Goal: Check status: Check status

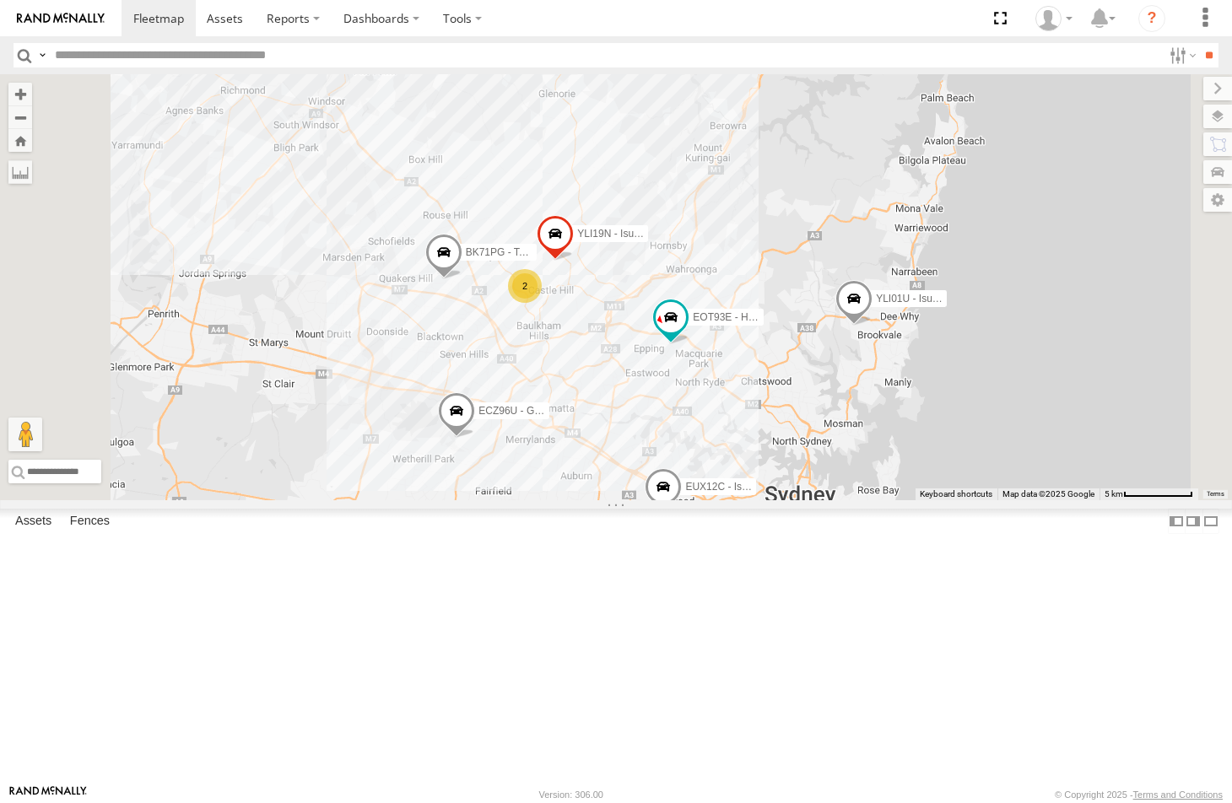
click at [0, 0] on div "ECZ96U - Great Wall" at bounding box center [0, 0] width 0 height 0
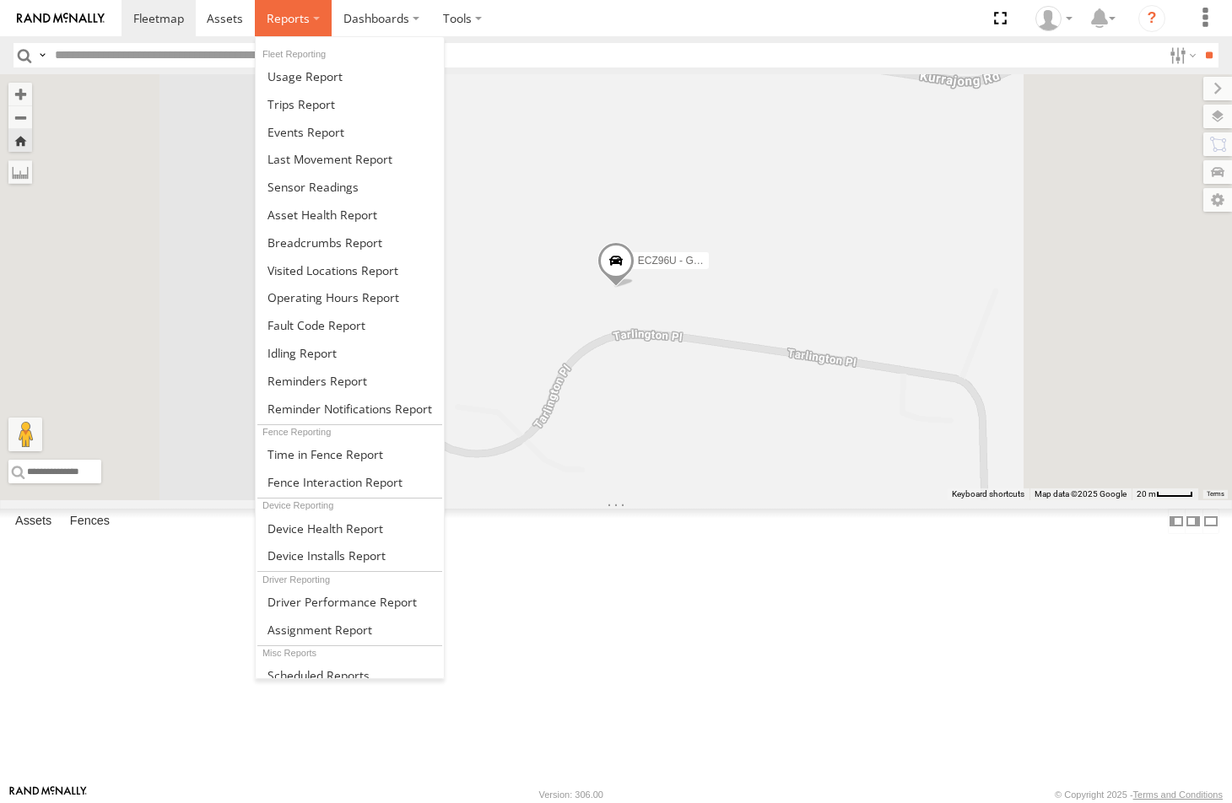
click at [282, 19] on span at bounding box center [288, 18] width 43 height 16
click at [296, 242] on span at bounding box center [324, 243] width 115 height 16
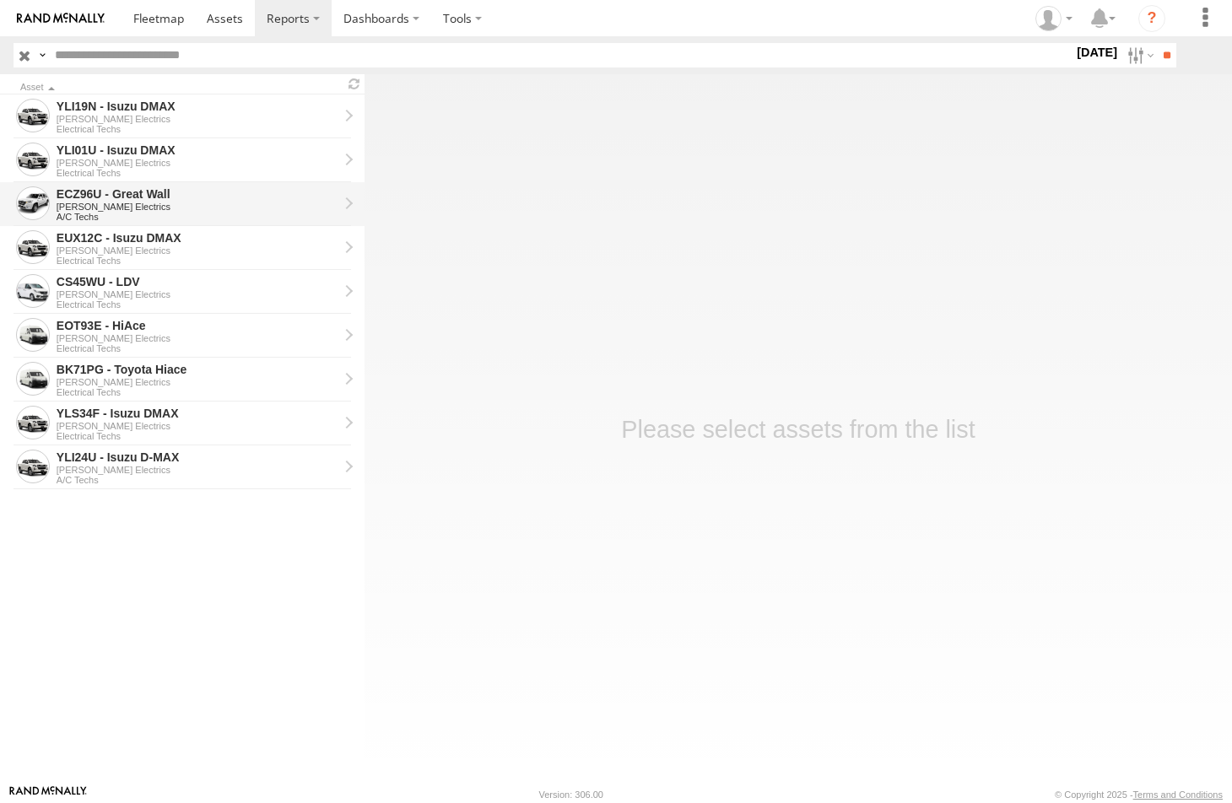
click at [100, 202] on div "[PERSON_NAME] Electrics" at bounding box center [198, 207] width 282 height 10
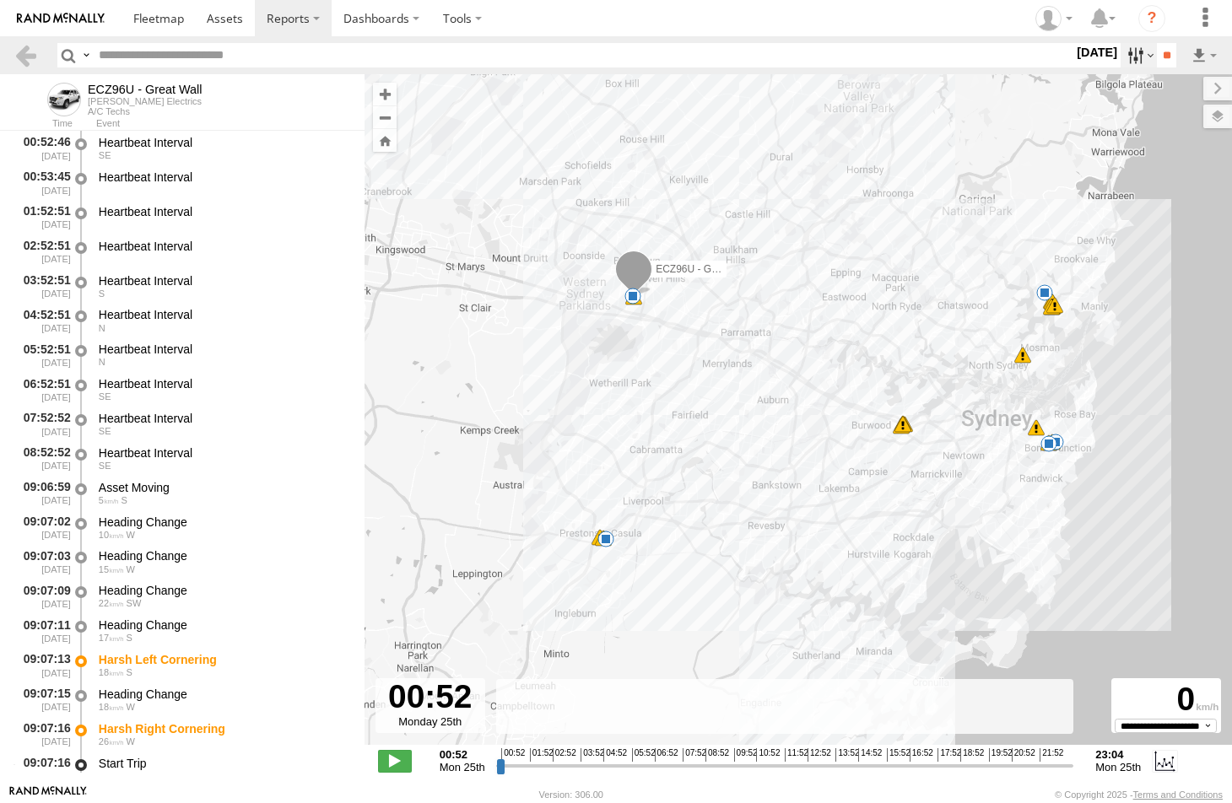
click at [1126, 56] on label at bounding box center [1138, 55] width 36 height 24
click at [0, 0] on label at bounding box center [0, 0] width 0 height 0
click at [1161, 45] on input "**" at bounding box center [1166, 55] width 19 height 24
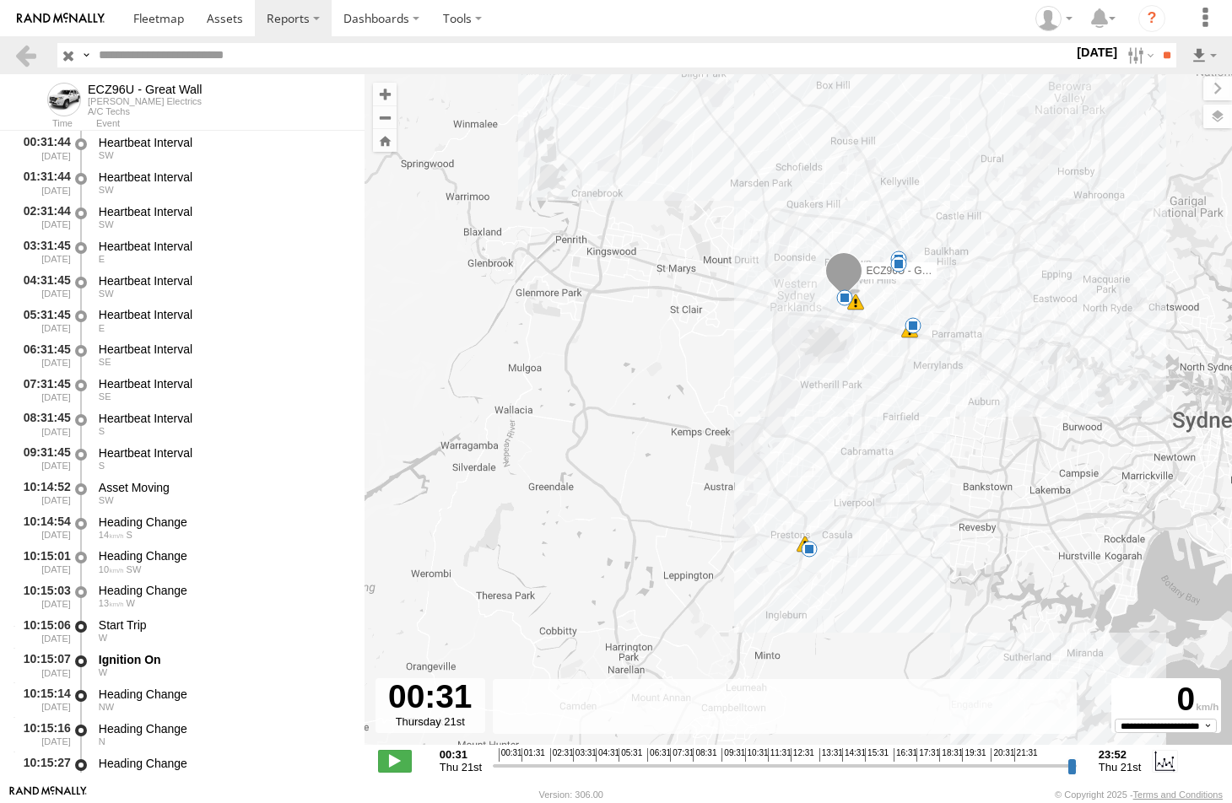
click at [808, 551] on span at bounding box center [809, 549] width 17 height 17
click at [913, 321] on span at bounding box center [912, 325] width 17 height 17
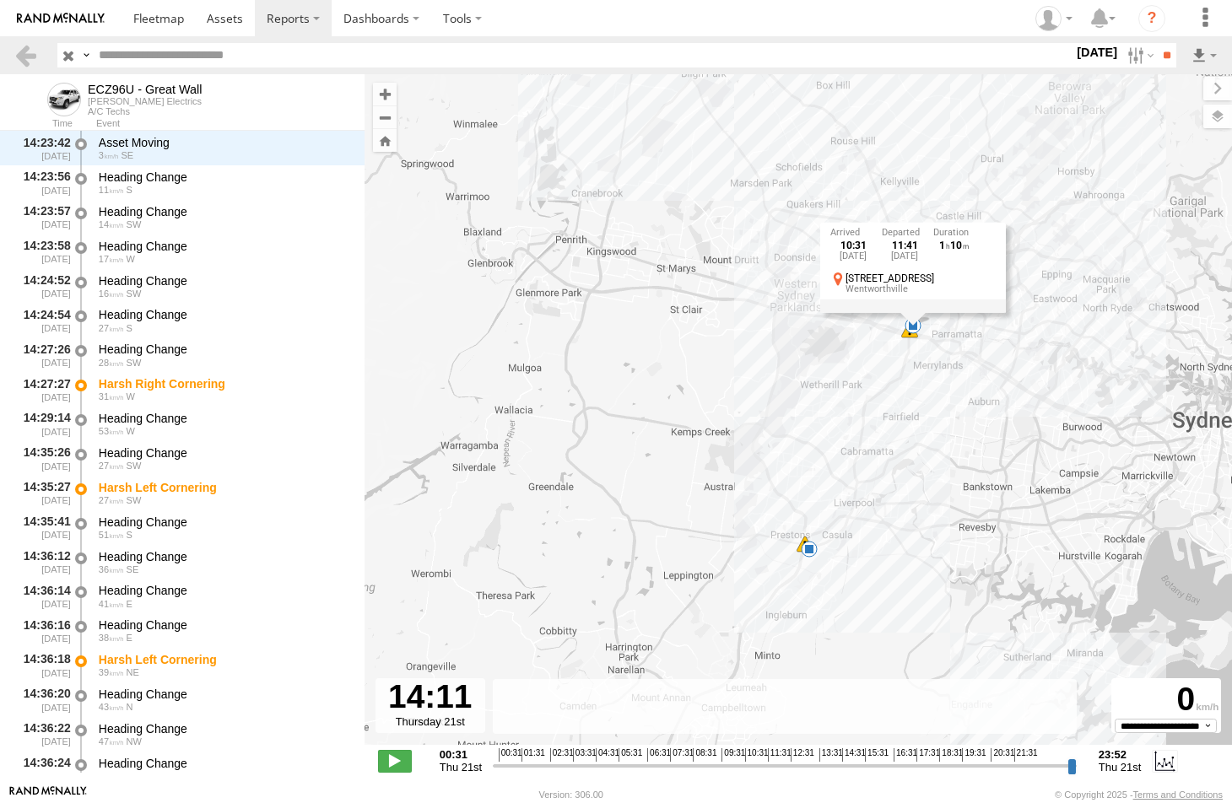
drag, startPoint x: 499, startPoint y: 769, endPoint x: 834, endPoint y: 756, distance: 335.2
click at [834, 758] on input "range" at bounding box center [785, 766] width 584 height 16
click at [945, 285] on div "Wentworthville" at bounding box center [920, 289] width 150 height 10
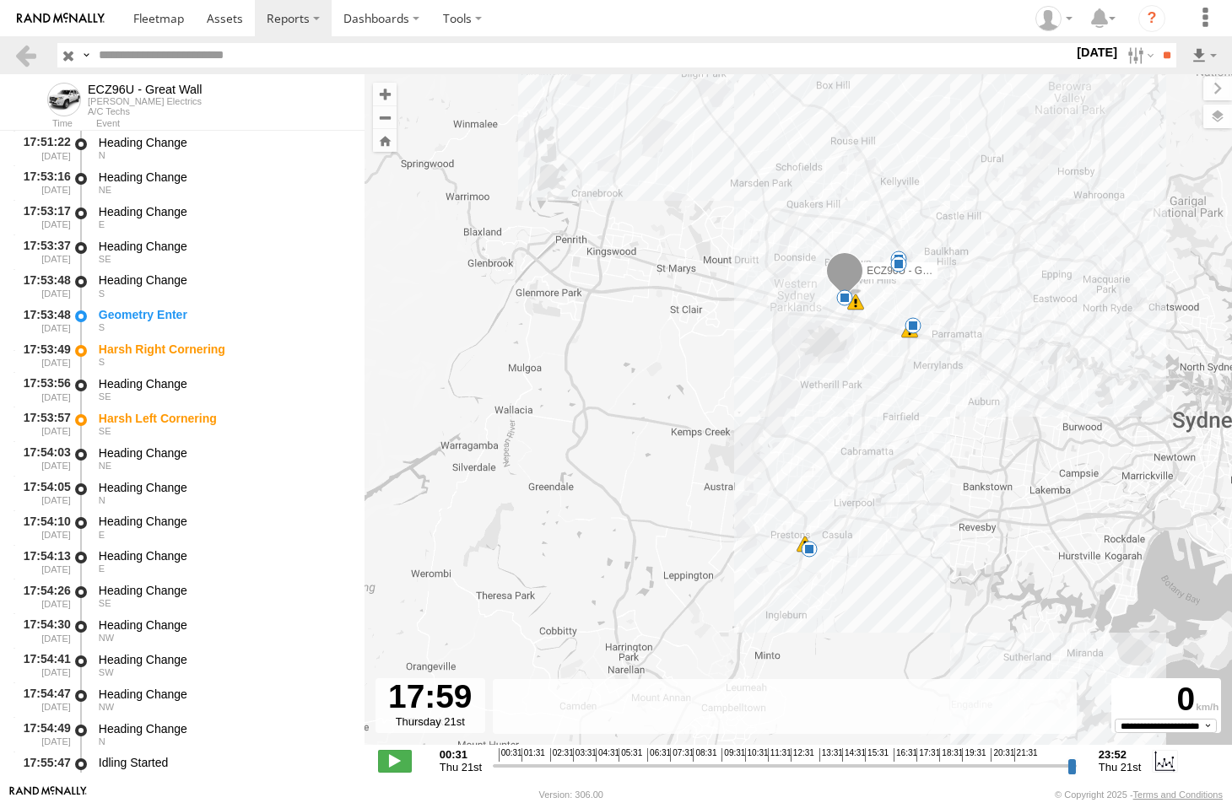
scroll to position [9968, 0]
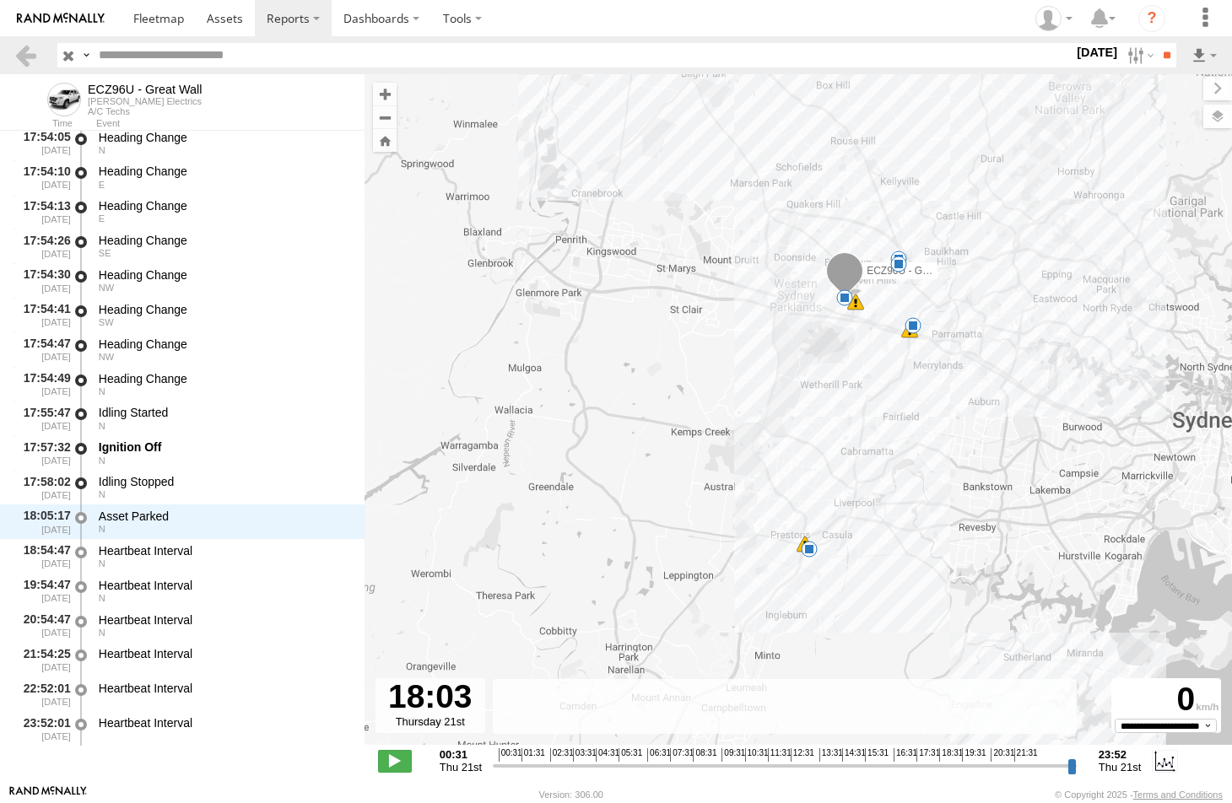
drag, startPoint x: 834, startPoint y: 764, endPoint x: 928, endPoint y: 738, distance: 98.0
click at [928, 758] on input "range" at bounding box center [785, 766] width 584 height 16
click at [810, 547] on span at bounding box center [809, 549] width 17 height 17
click at [1124, 57] on label at bounding box center [1138, 55] width 36 height 24
click at [0, 0] on label at bounding box center [0, 0] width 0 height 0
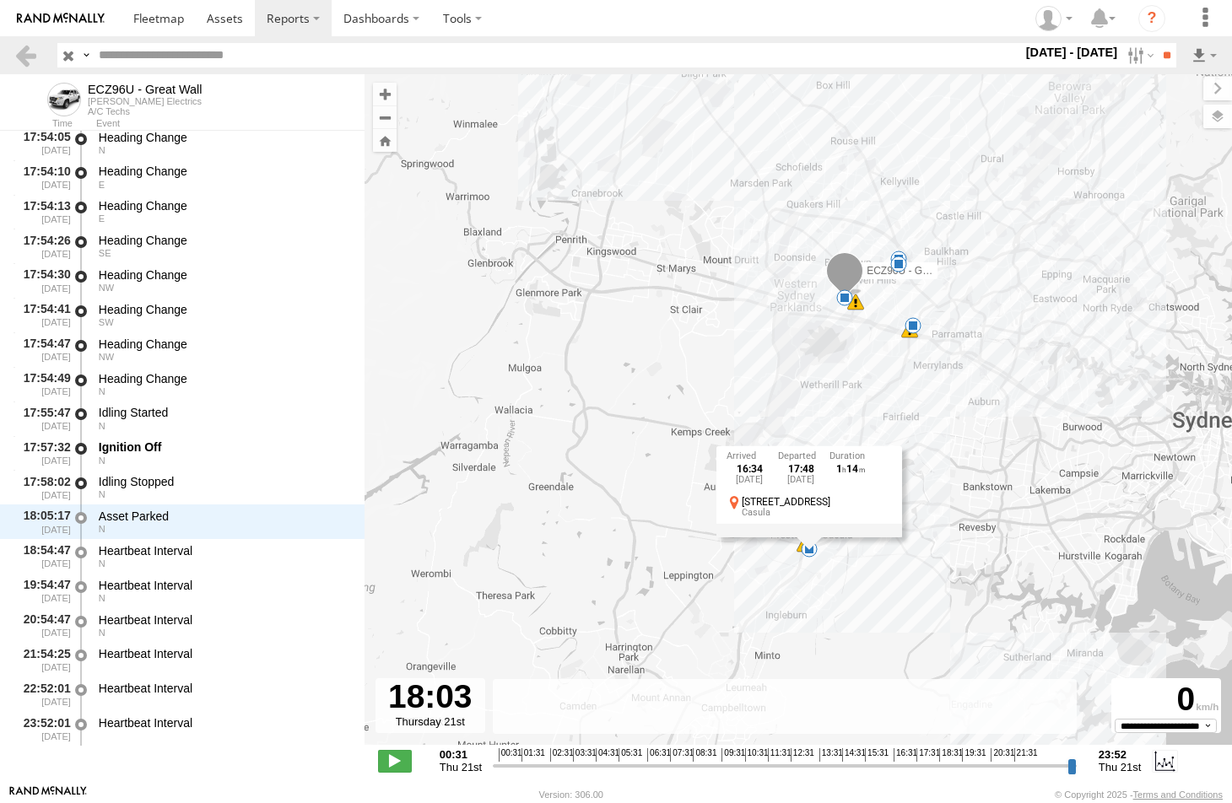
click at [0, 0] on label at bounding box center [0, 0] width 0 height 0
click at [1166, 49] on input "**" at bounding box center [1166, 55] width 19 height 24
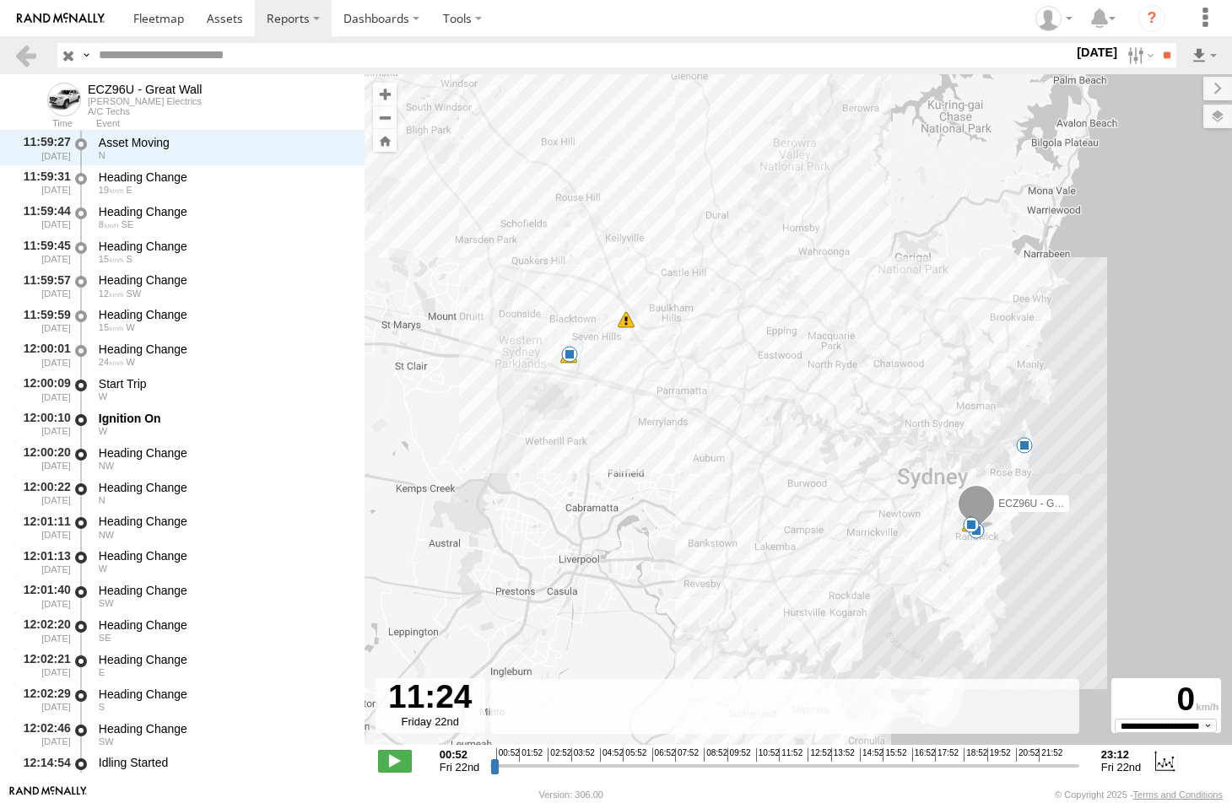
drag, startPoint x: 495, startPoint y: 767, endPoint x: 768, endPoint y: 758, distance: 272.7
click at [768, 758] on input "range" at bounding box center [784, 766] width 589 height 16
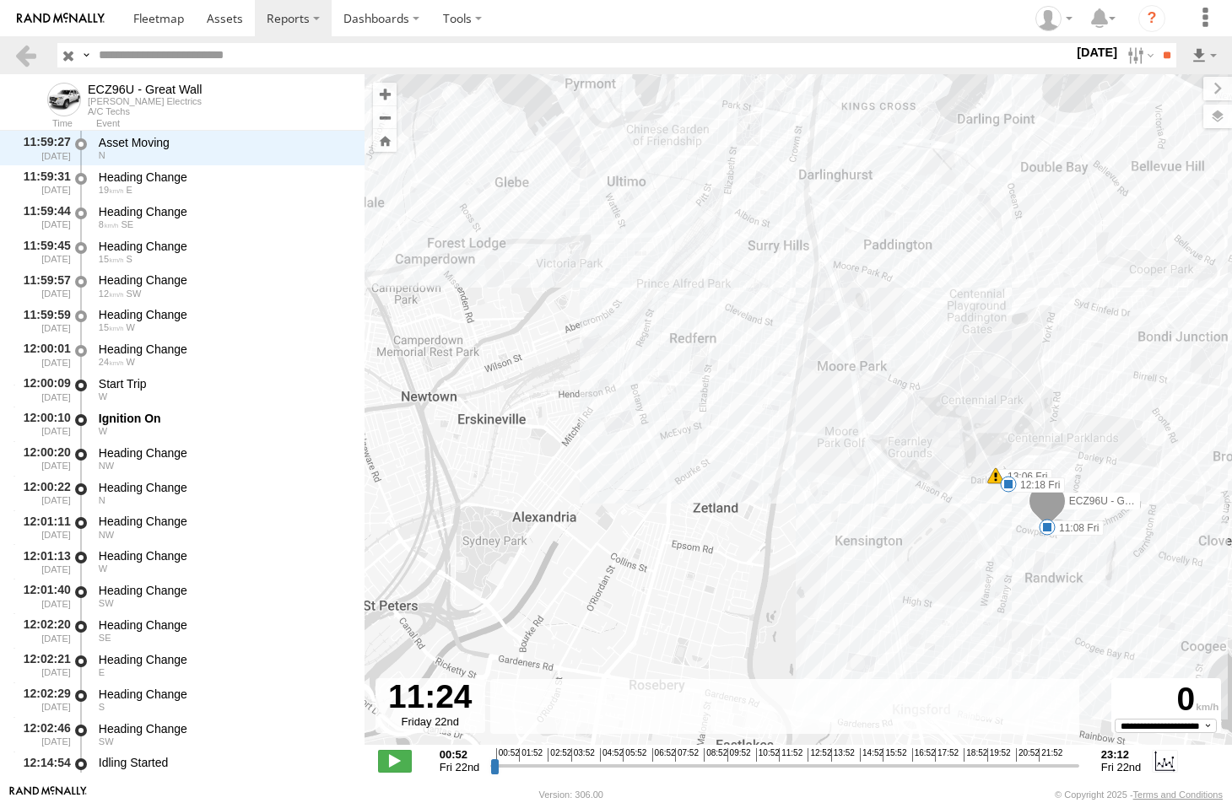
click at [1046, 525] on span at bounding box center [1047, 527] width 17 height 17
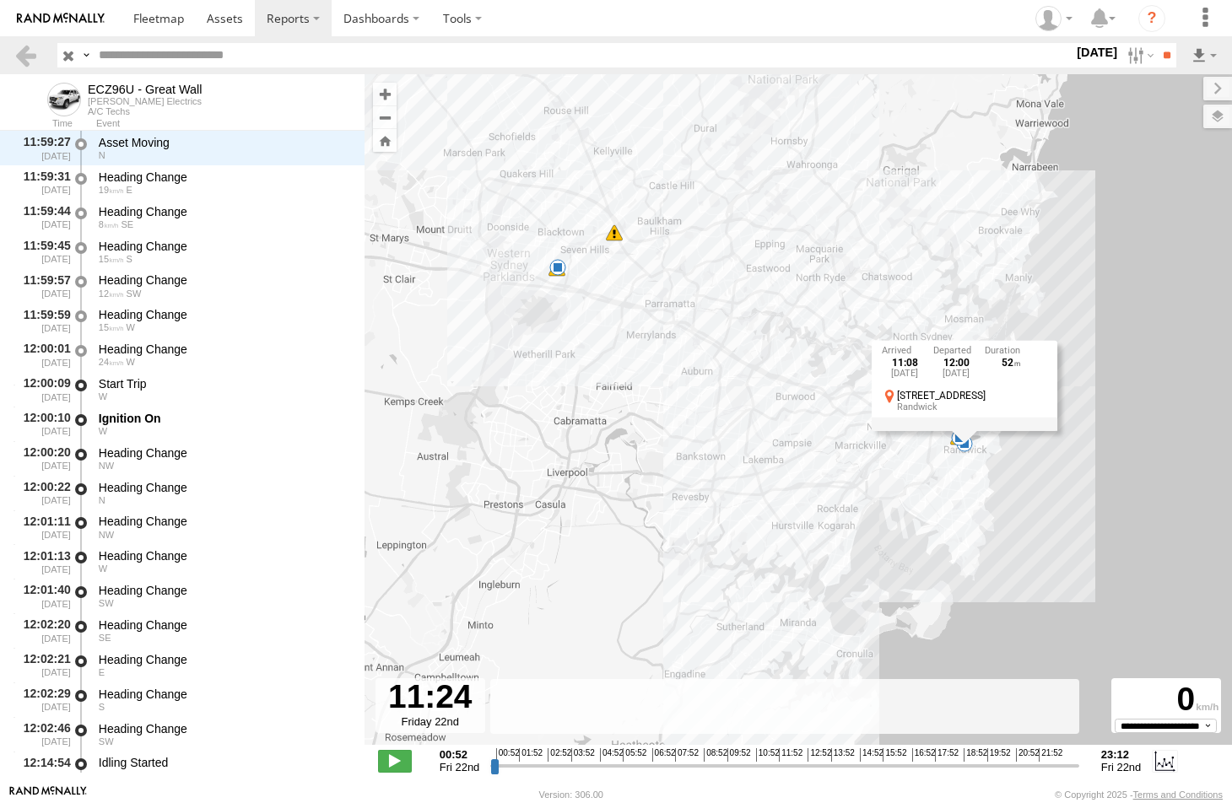
click at [965, 389] on div "8 Sydney St Randwick" at bounding box center [964, 401] width 165 height 24
click at [1009, 361] on span at bounding box center [1012, 358] width 17 height 17
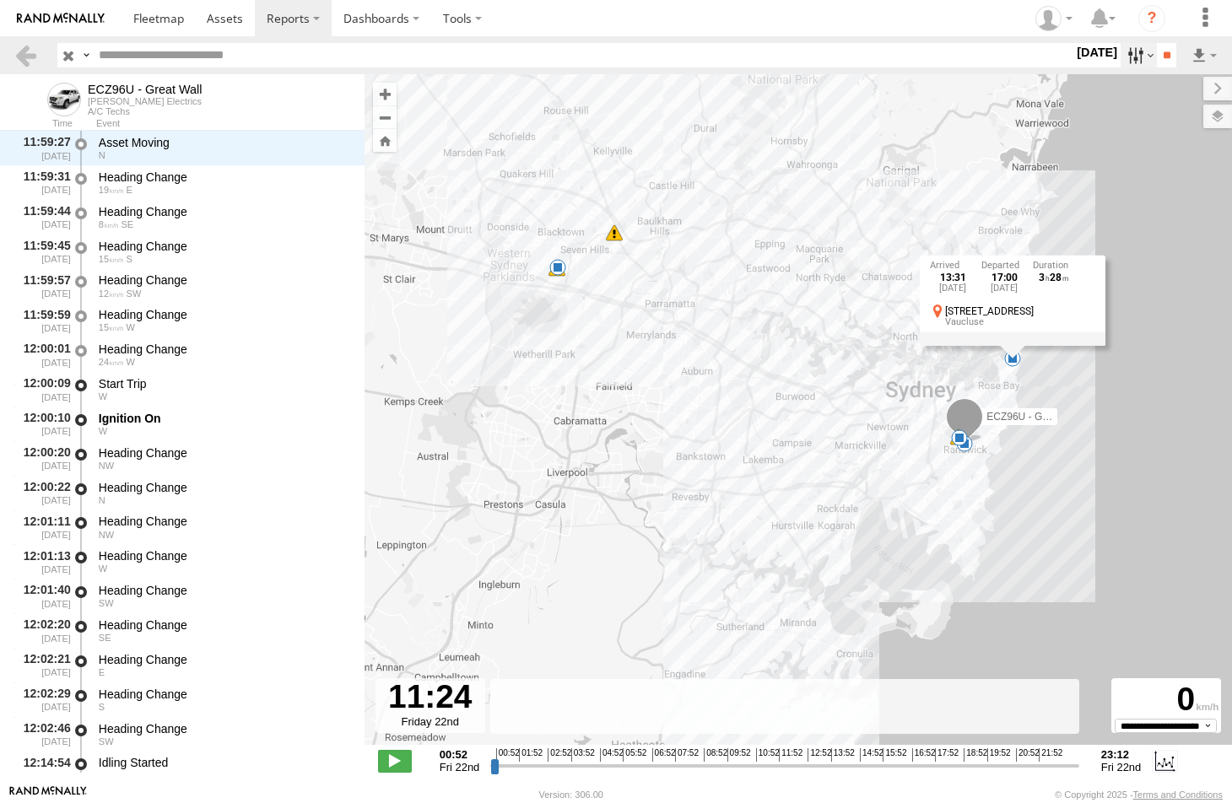
click at [1130, 57] on label at bounding box center [1138, 55] width 36 height 24
click at [0, 0] on label at bounding box center [0, 0] width 0 height 0
click at [1158, 54] on input "**" at bounding box center [1166, 55] width 19 height 24
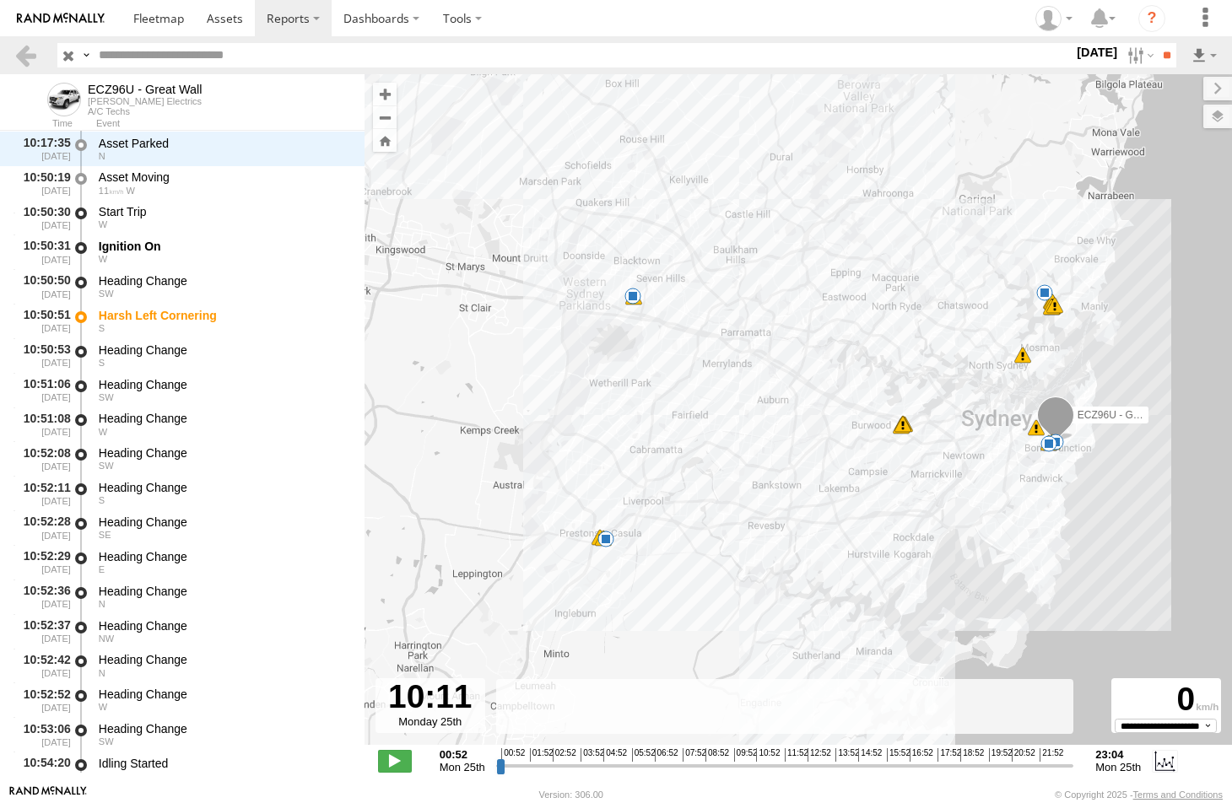
drag, startPoint x: 502, startPoint y: 766, endPoint x: 738, endPoint y: 752, distance: 236.7
click at [738, 758] on input "range" at bounding box center [785, 766] width 578 height 16
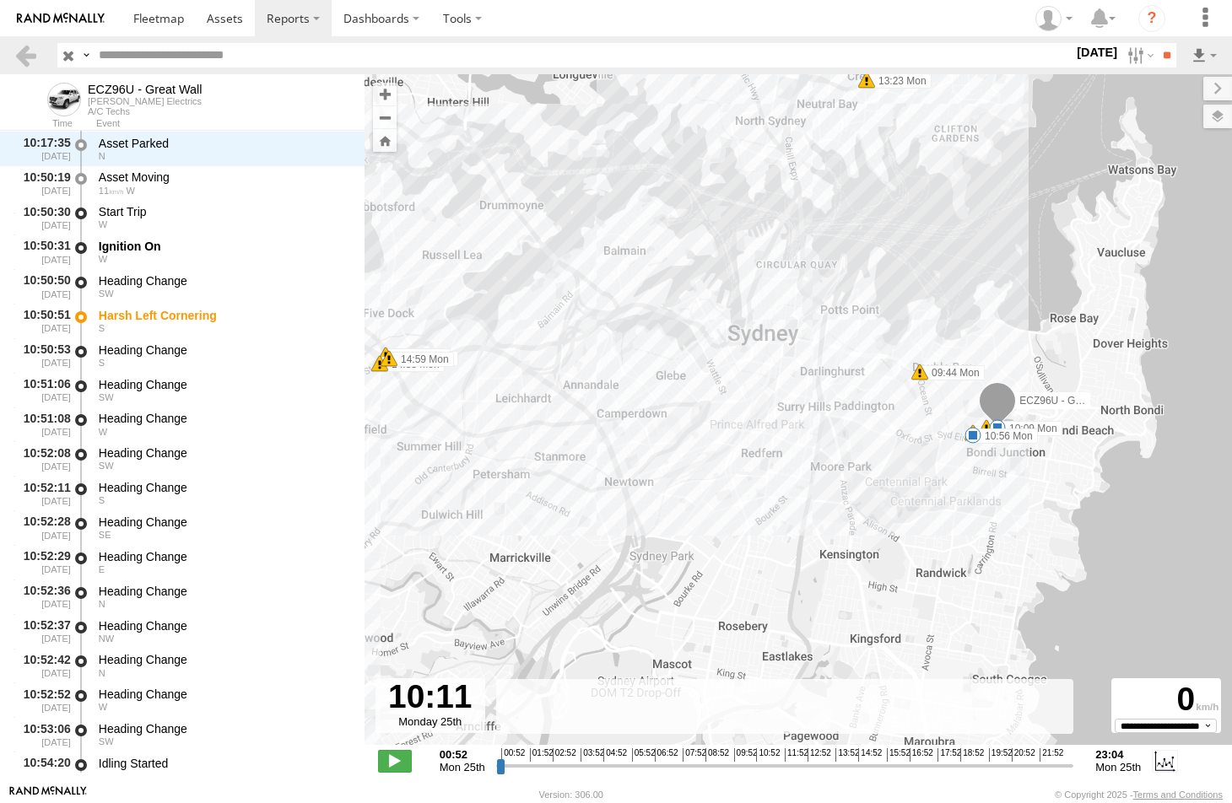
click at [992, 421] on span at bounding box center [997, 427] width 17 height 17
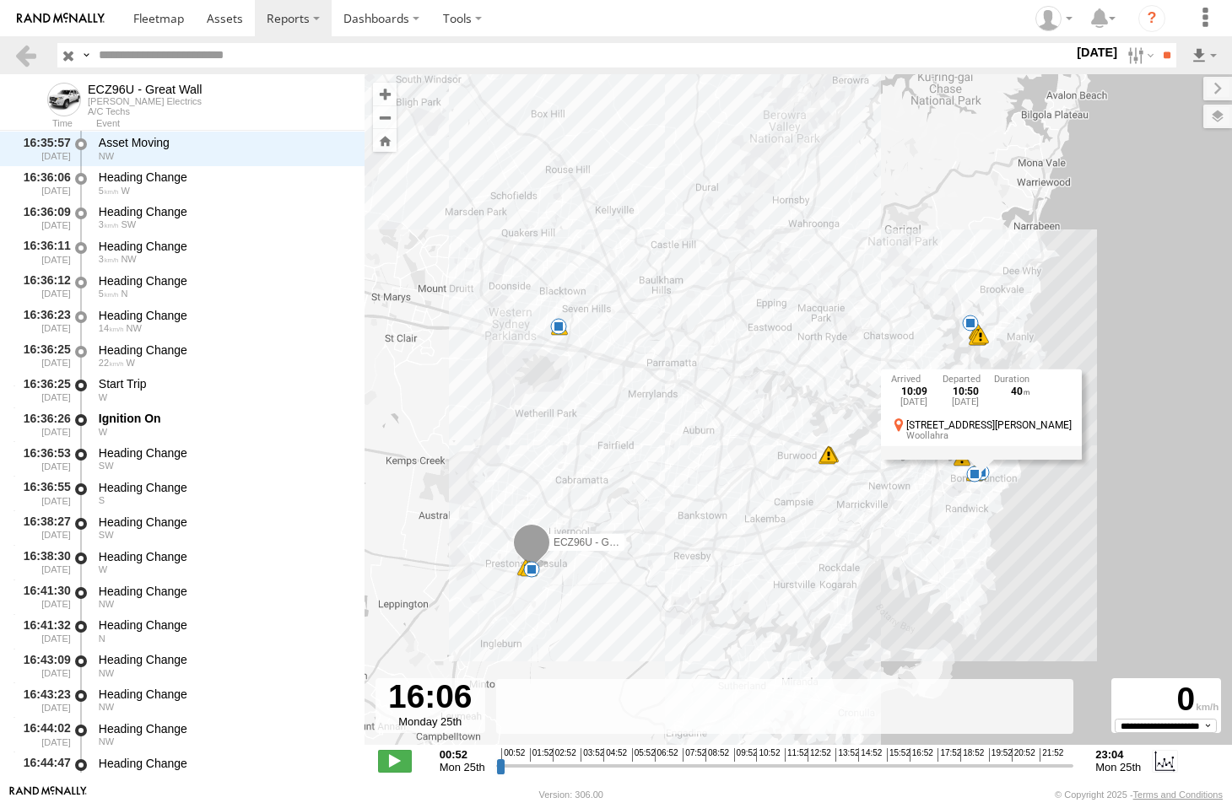
drag, startPoint x: 738, startPoint y: 767, endPoint x: 889, endPoint y: 755, distance: 151.5
click at [889, 758] on input "range" at bounding box center [785, 766] width 578 height 16
click at [530, 571] on span at bounding box center [531, 569] width 17 height 17
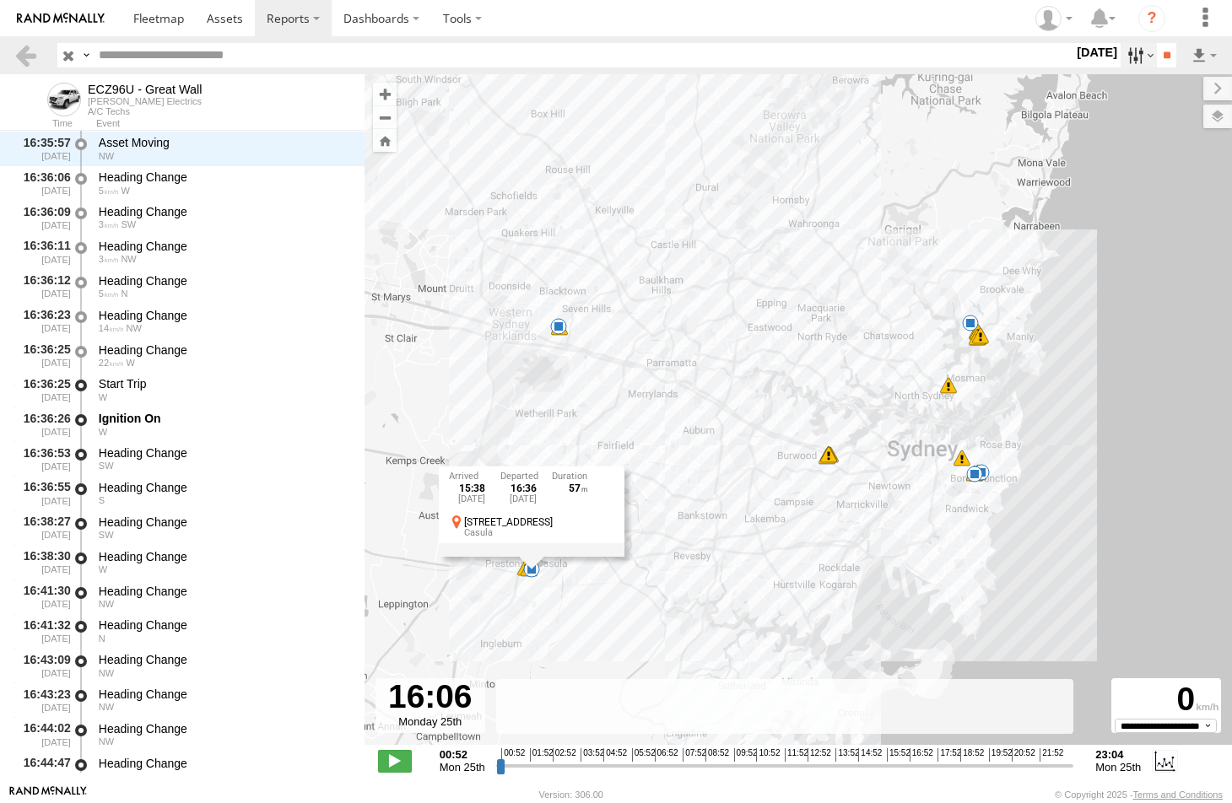
click at [1123, 57] on label at bounding box center [1138, 55] width 36 height 24
click at [0, 0] on label at bounding box center [0, 0] width 0 height 0
click at [1159, 49] on input "**" at bounding box center [1166, 55] width 19 height 24
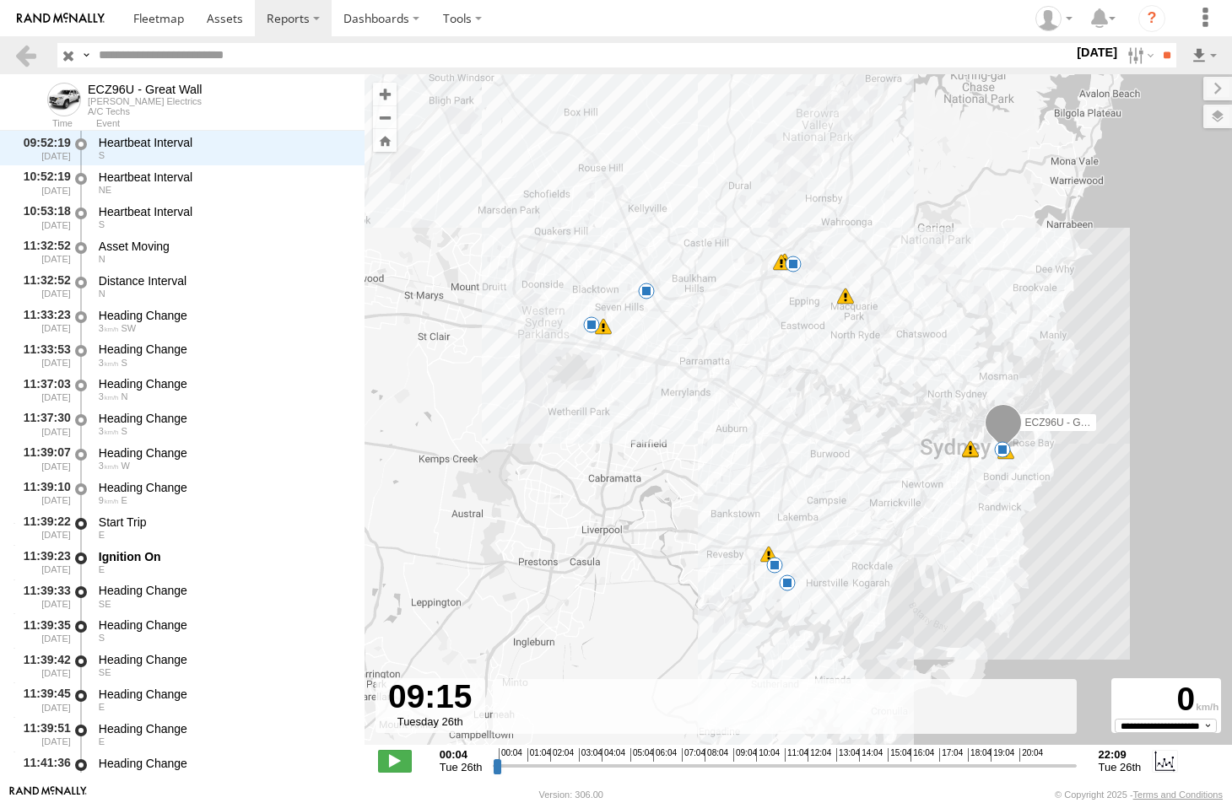
drag, startPoint x: 500, startPoint y: 766, endPoint x: 736, endPoint y: 760, distance: 235.5
click at [736, 760] on input "range" at bounding box center [784, 766] width 583 height 16
click at [1001, 445] on span at bounding box center [1002, 449] width 17 height 17
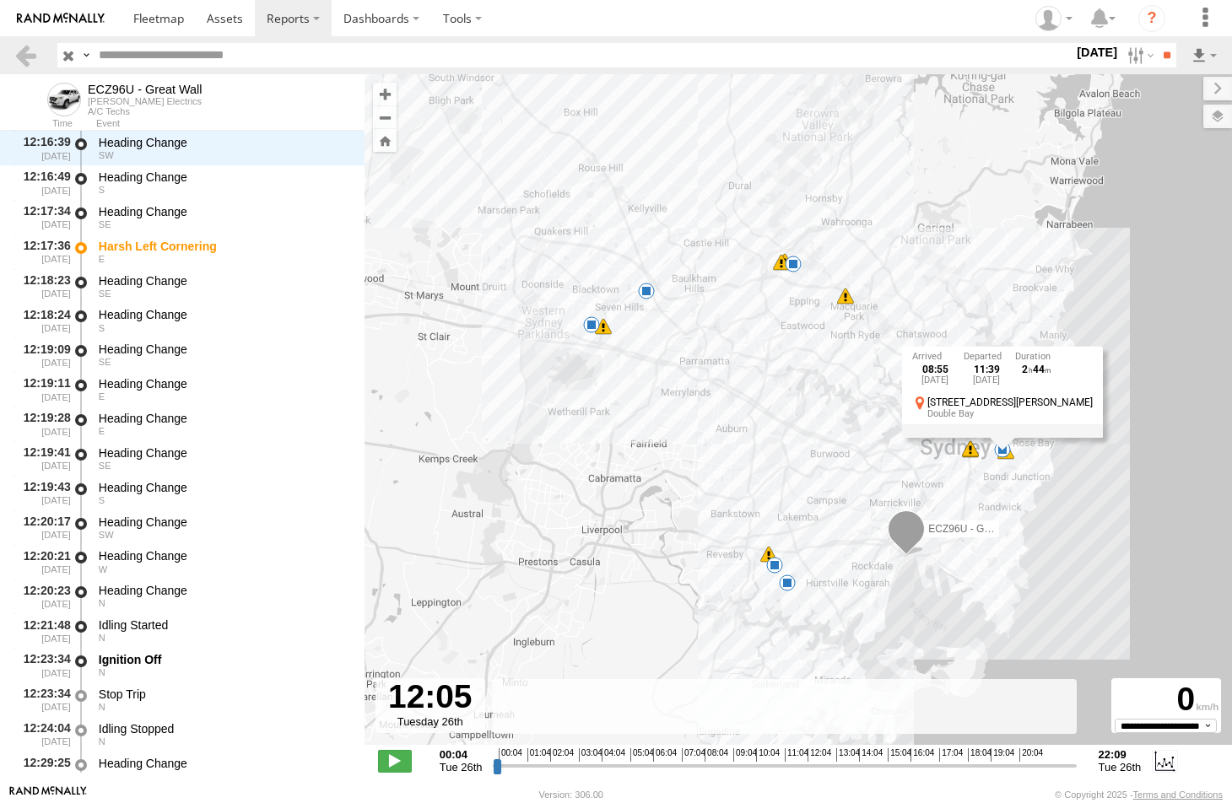
drag, startPoint x: 738, startPoint y: 769, endPoint x: 810, endPoint y: 758, distance: 72.5
click at [810, 758] on input "range" at bounding box center [784, 766] width 583 height 16
click at [992, 402] on div "10 Stafford St" at bounding box center [1009, 402] width 165 height 11
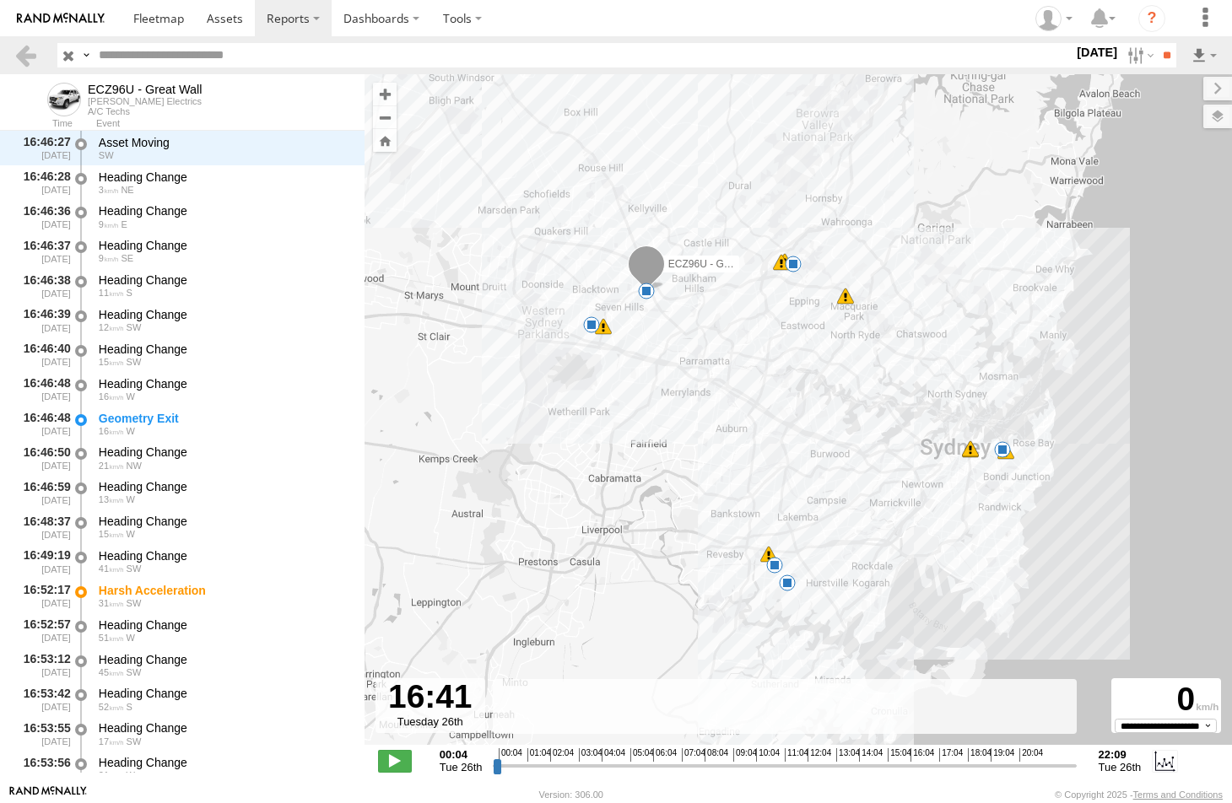
drag, startPoint x: 817, startPoint y: 766, endPoint x: 929, endPoint y: 734, distance: 116.7
click at [929, 758] on input "range" at bounding box center [784, 766] width 583 height 16
click at [645, 289] on span at bounding box center [646, 291] width 17 height 17
click at [998, 448] on span at bounding box center [1002, 449] width 17 height 17
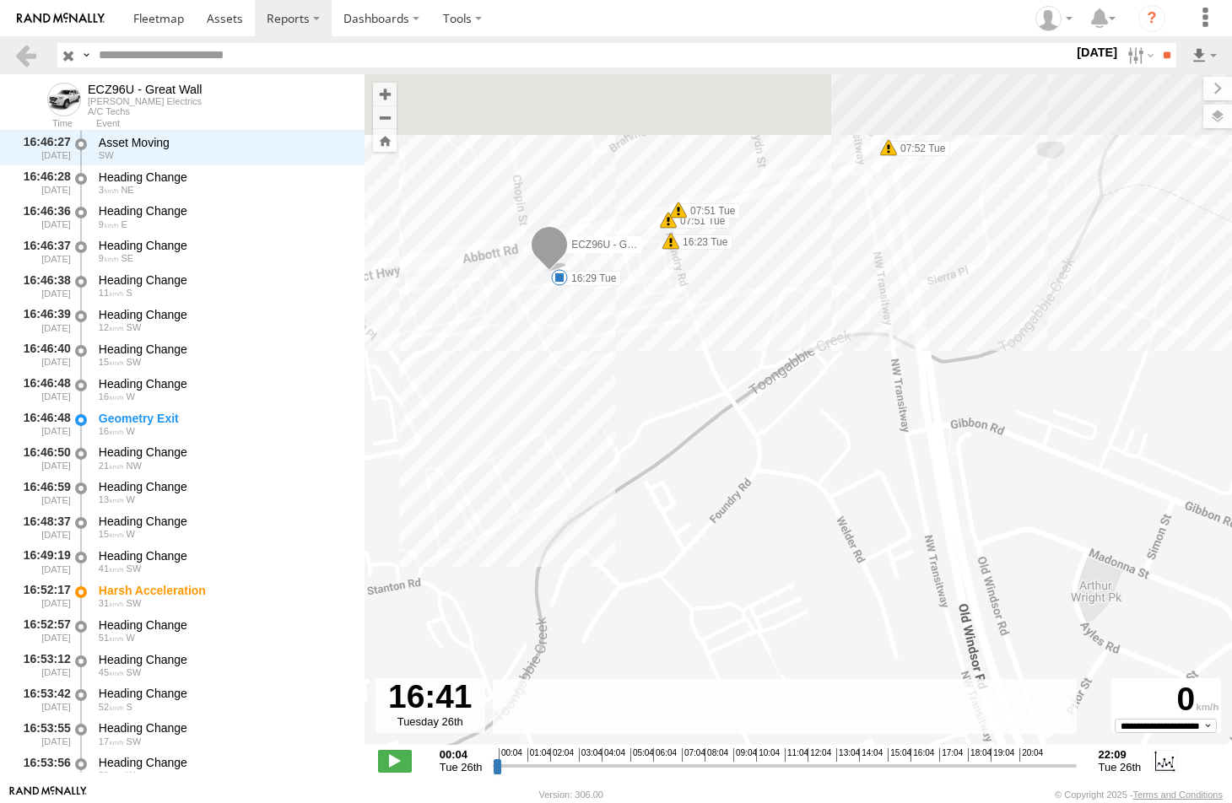
drag, startPoint x: 629, startPoint y: 208, endPoint x: 645, endPoint y: 333, distance: 125.8
click at [645, 333] on div "ECZ96U - Great Wall 08:55 Tue 12:23 Tue 12:38 Tue 15:08 Tue 16:29 Tue 18:15 Tue…" at bounding box center [797, 418] width 867 height 688
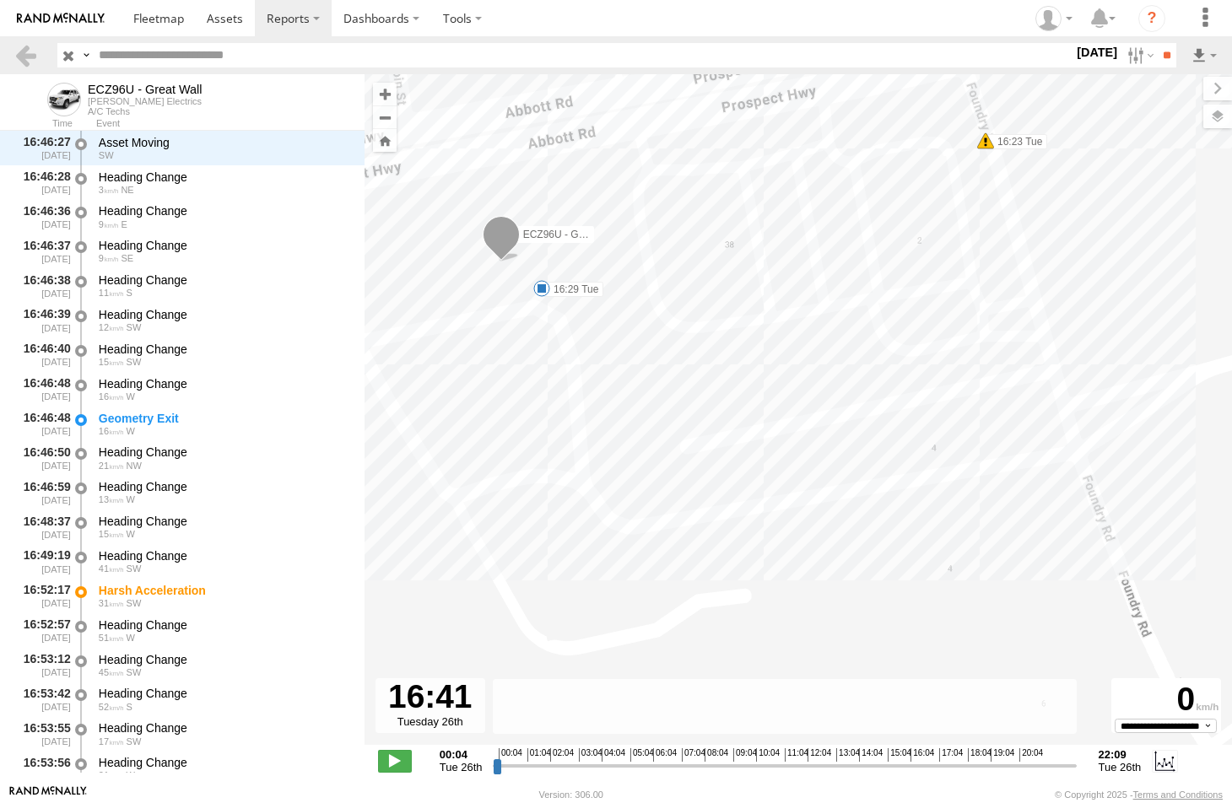
drag, startPoint x: 559, startPoint y: 296, endPoint x: 818, endPoint y: 348, distance: 264.2
click at [818, 348] on div "ECZ96U - Great Wall 08:55 Tue 12:23 Tue 12:38 Tue 15:08 Tue 16:29 Tue 18:15 Tue…" at bounding box center [797, 418] width 867 height 688
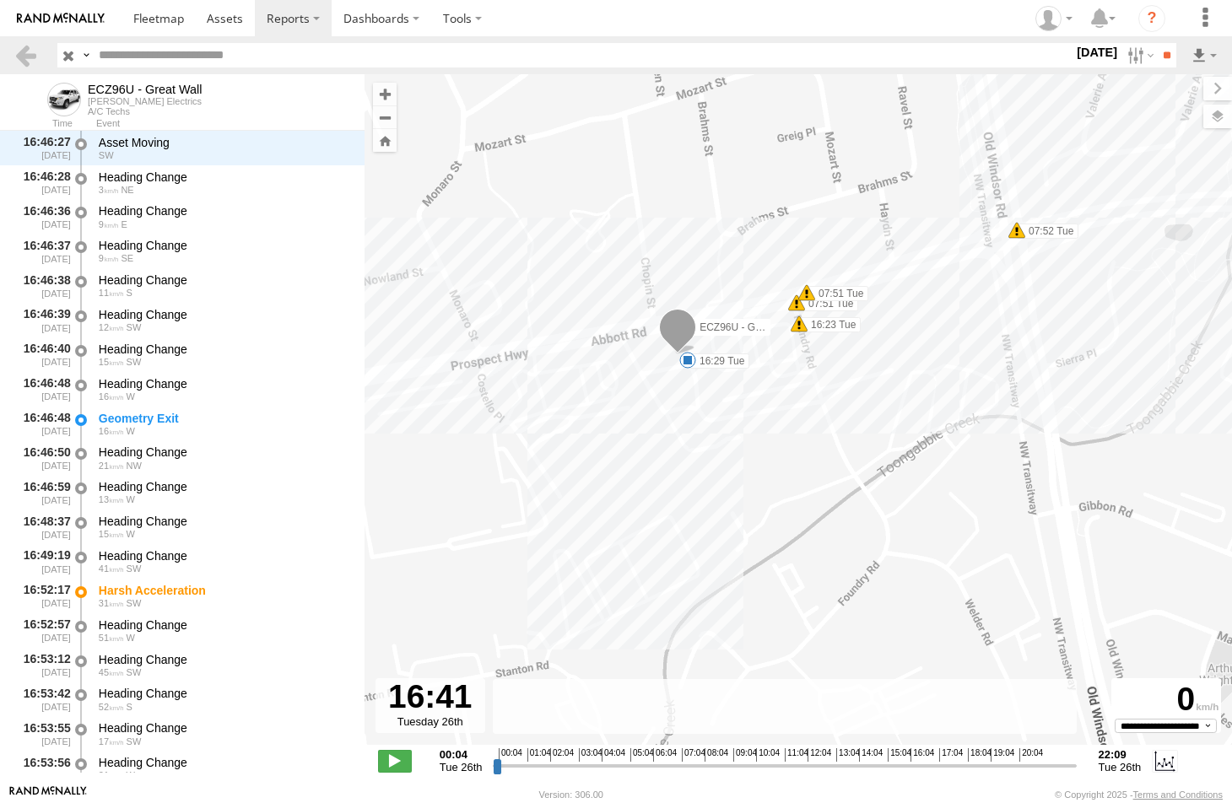
drag, startPoint x: 624, startPoint y: 502, endPoint x: 616, endPoint y: 465, distance: 37.9
click at [613, 472] on div "ECZ96U - Great Wall 08:55 Tue 12:23 Tue 12:38 Tue 15:08 Tue 16:29 Tue 18:15 Tue…" at bounding box center [797, 418] width 867 height 688
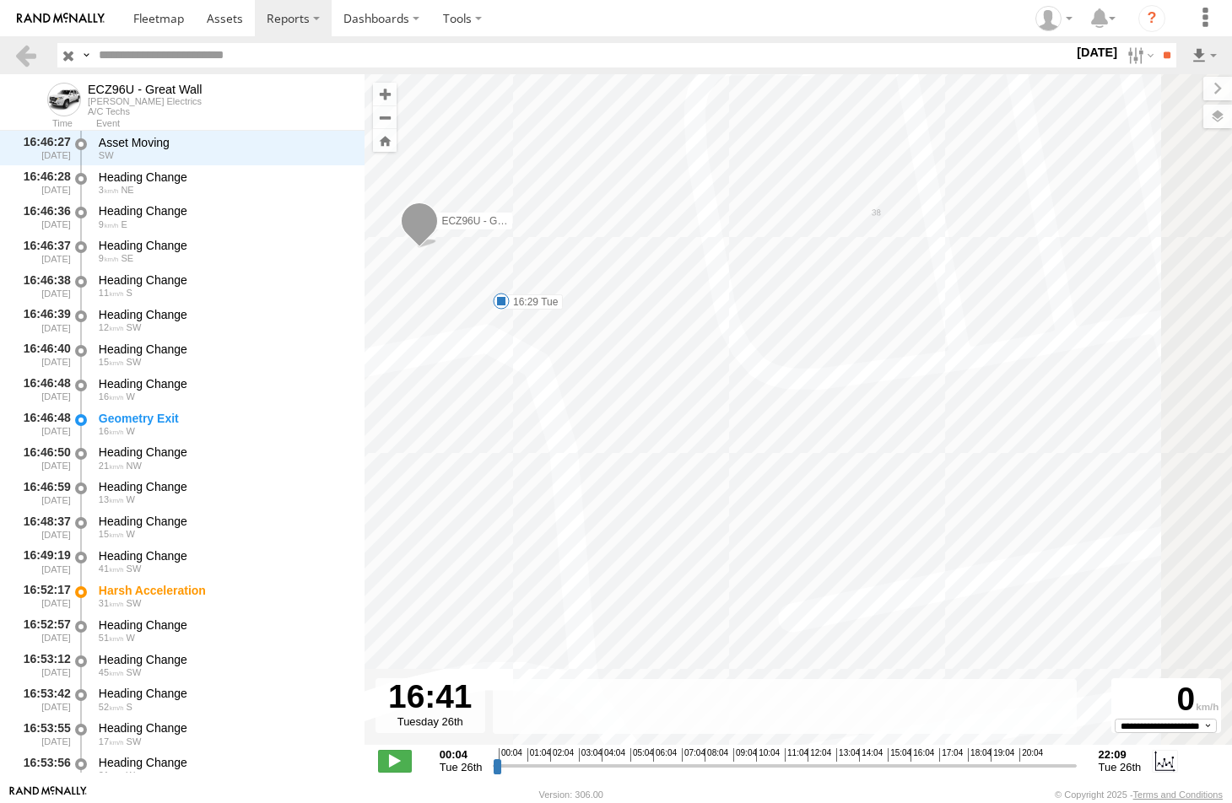
drag, startPoint x: 689, startPoint y: 286, endPoint x: 526, endPoint y: 468, distance: 245.0
click at [526, 468] on div "ECZ96U - Great Wall 08:55 Tue 12:23 Tue 12:38 Tue 15:08 Tue 16:29 Tue 18:15 Tue…" at bounding box center [797, 418] width 867 height 688
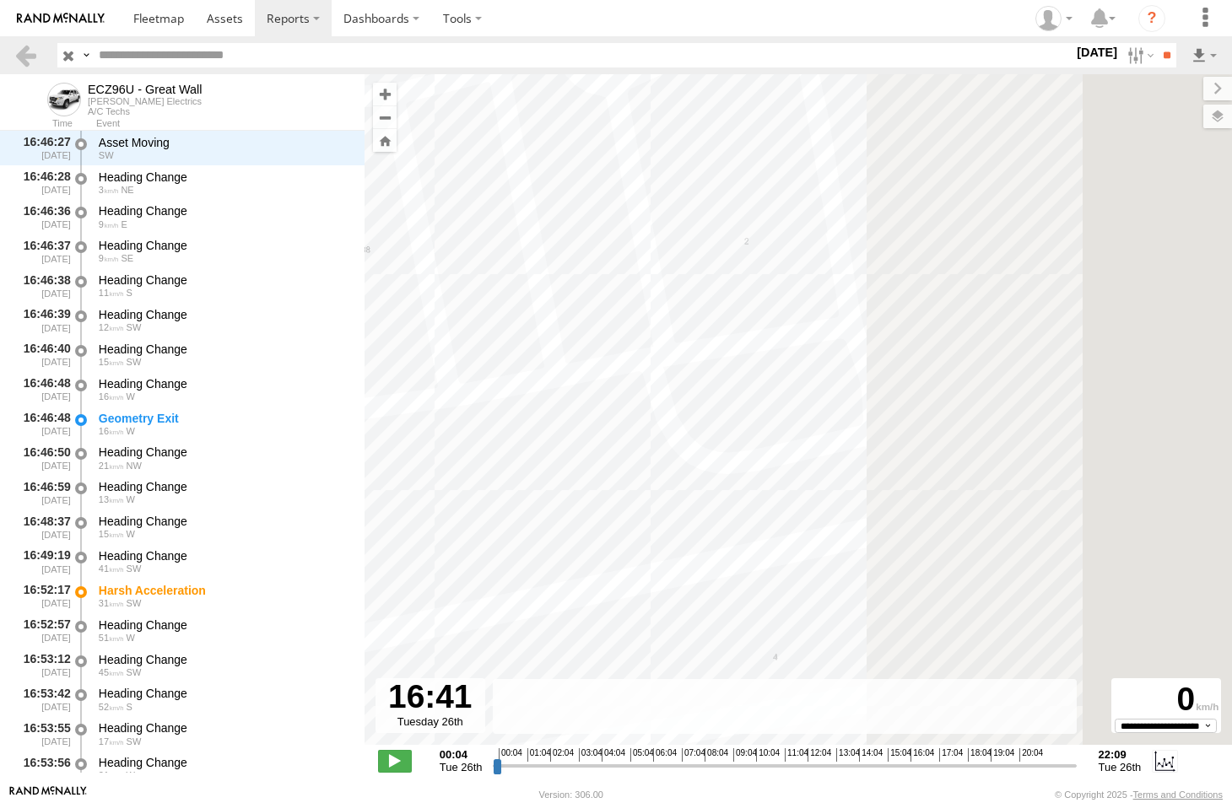
drag, startPoint x: 943, startPoint y: 404, endPoint x: 438, endPoint y: 434, distance: 506.2
click at [438, 434] on div "ECZ96U - Great Wall 08:55 Tue 12:23 Tue 12:38 Tue 15:08 Tue 16:29 Tue 18:15 Tue…" at bounding box center [797, 418] width 867 height 688
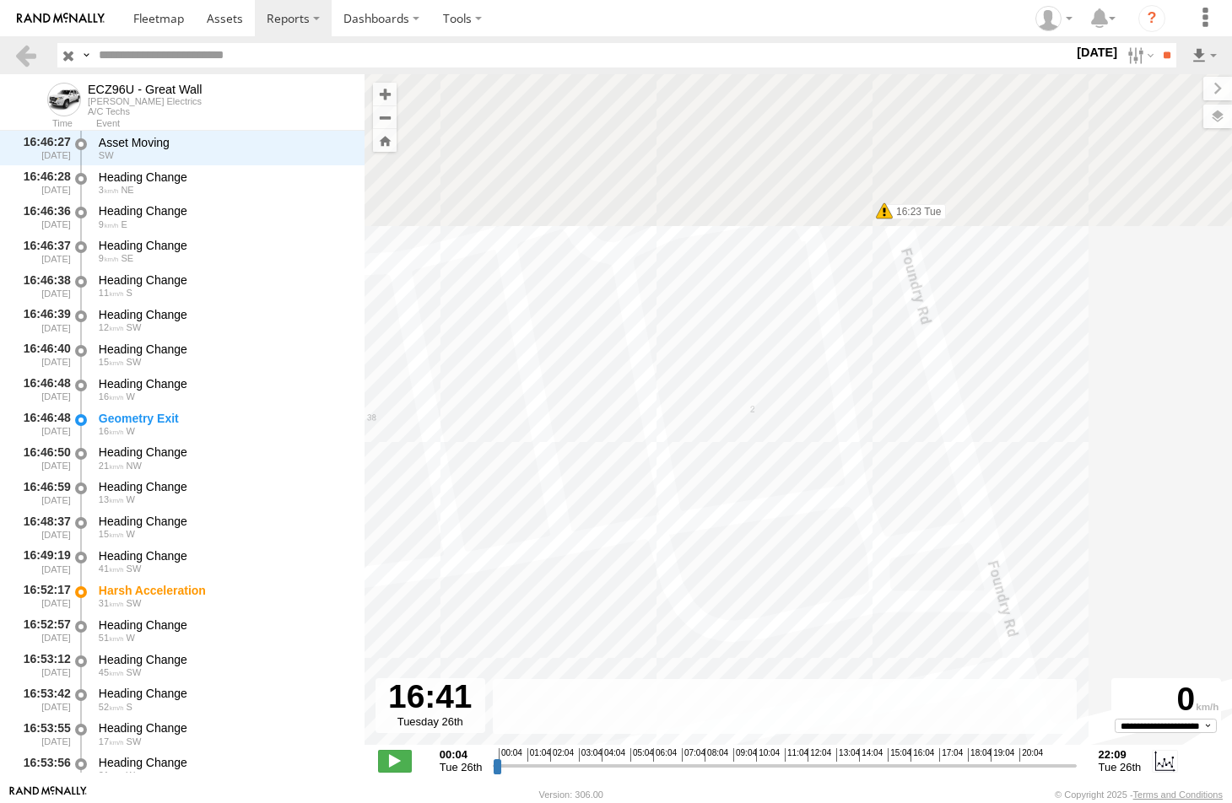
drag, startPoint x: 666, startPoint y: 358, endPoint x: 624, endPoint y: 543, distance: 190.3
click at [624, 543] on div "ECZ96U - Great Wall 08:55 Tue 12:23 Tue 12:38 Tue 15:08 Tue 16:29 Tue 18:15 Tue…" at bounding box center [797, 418] width 867 height 688
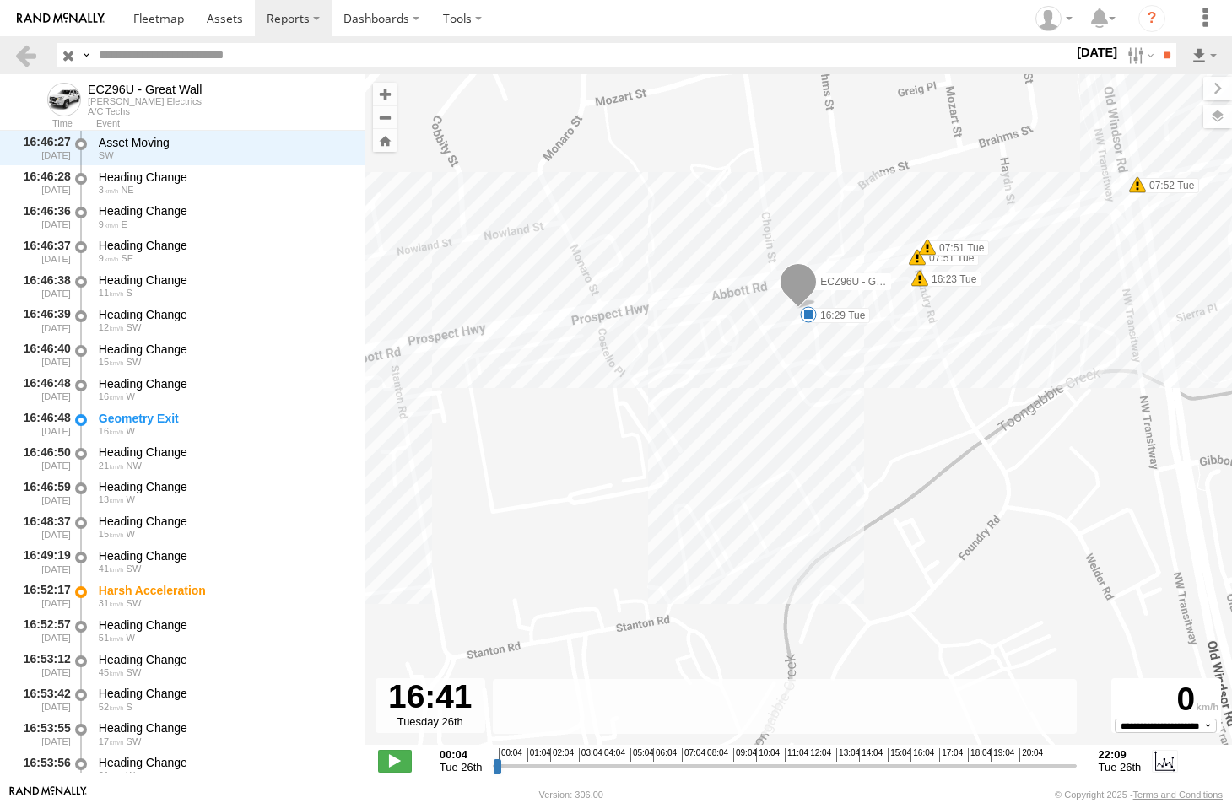
drag, startPoint x: 590, startPoint y: 565, endPoint x: 793, endPoint y: 424, distance: 247.4
click at [793, 424] on div "ECZ96U - Great Wall 08:55 Tue 12:23 Tue 12:38 Tue 15:08 Tue 16:29 Tue 18:15 Tue…" at bounding box center [797, 418] width 867 height 688
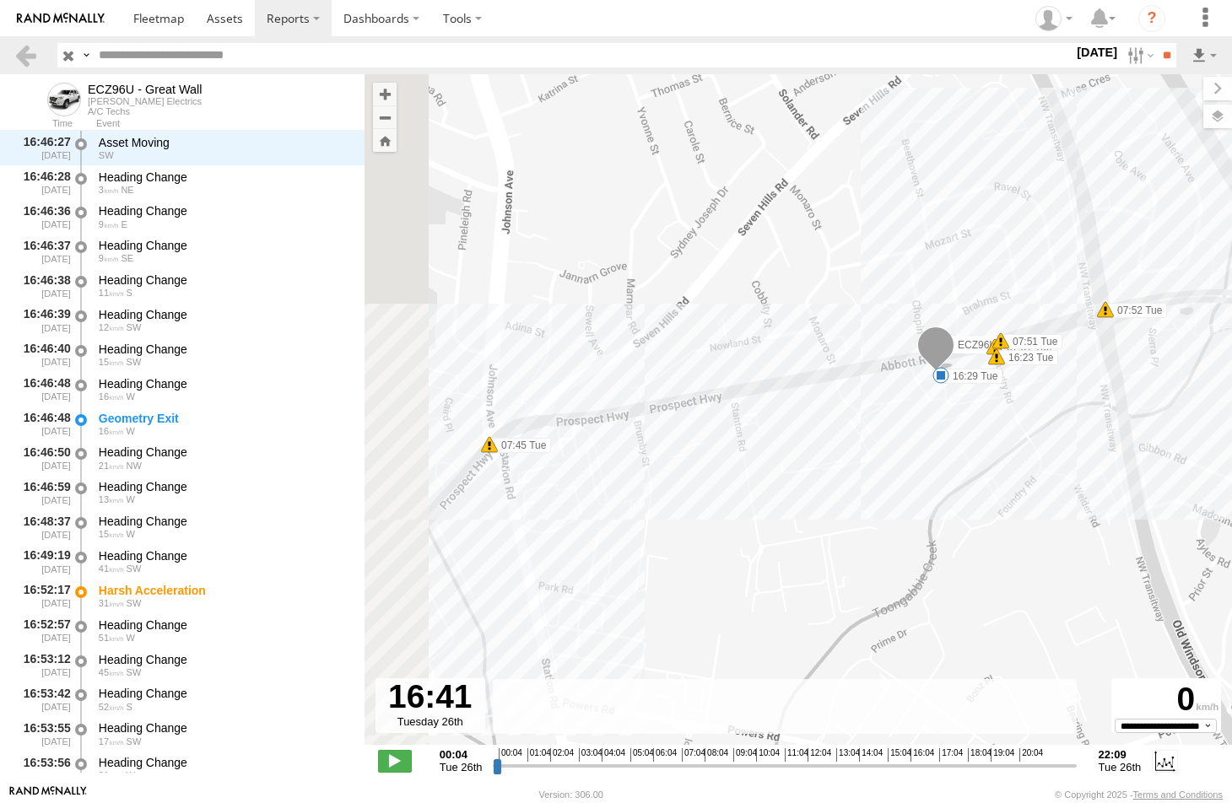
drag, startPoint x: 476, startPoint y: 487, endPoint x: 865, endPoint y: 432, distance: 392.8
click at [865, 432] on div "ECZ96U - Great Wall 08:55 Tue 12:23 Tue 12:38 Tue 15:08 Tue 16:29 Tue 18:15 Tue…" at bounding box center [797, 418] width 867 height 688
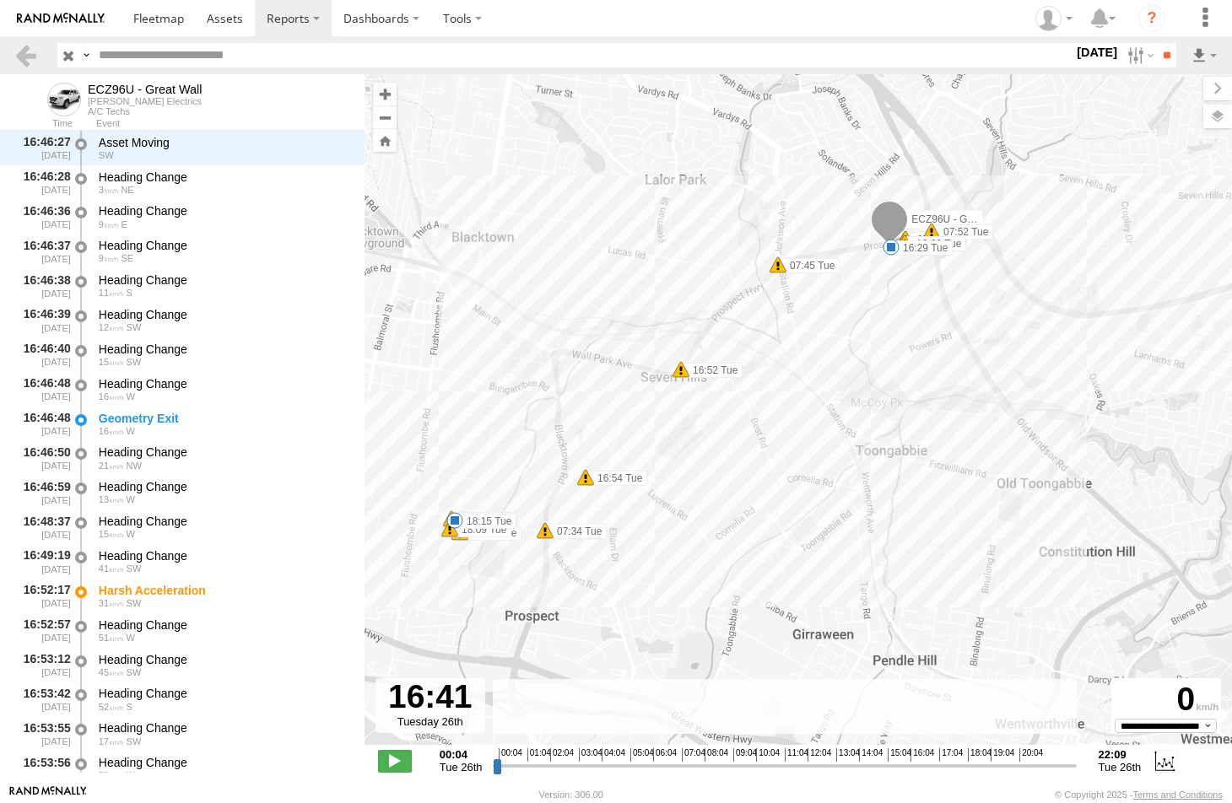
drag, startPoint x: 764, startPoint y: 532, endPoint x: 772, endPoint y: 294, distance: 237.2
click at [772, 297] on div "ECZ96U - Great Wall 08:55 Tue 12:23 Tue 12:38 Tue 15:08 Tue 16:29 Tue 18:15 Tue…" at bounding box center [797, 418] width 867 height 688
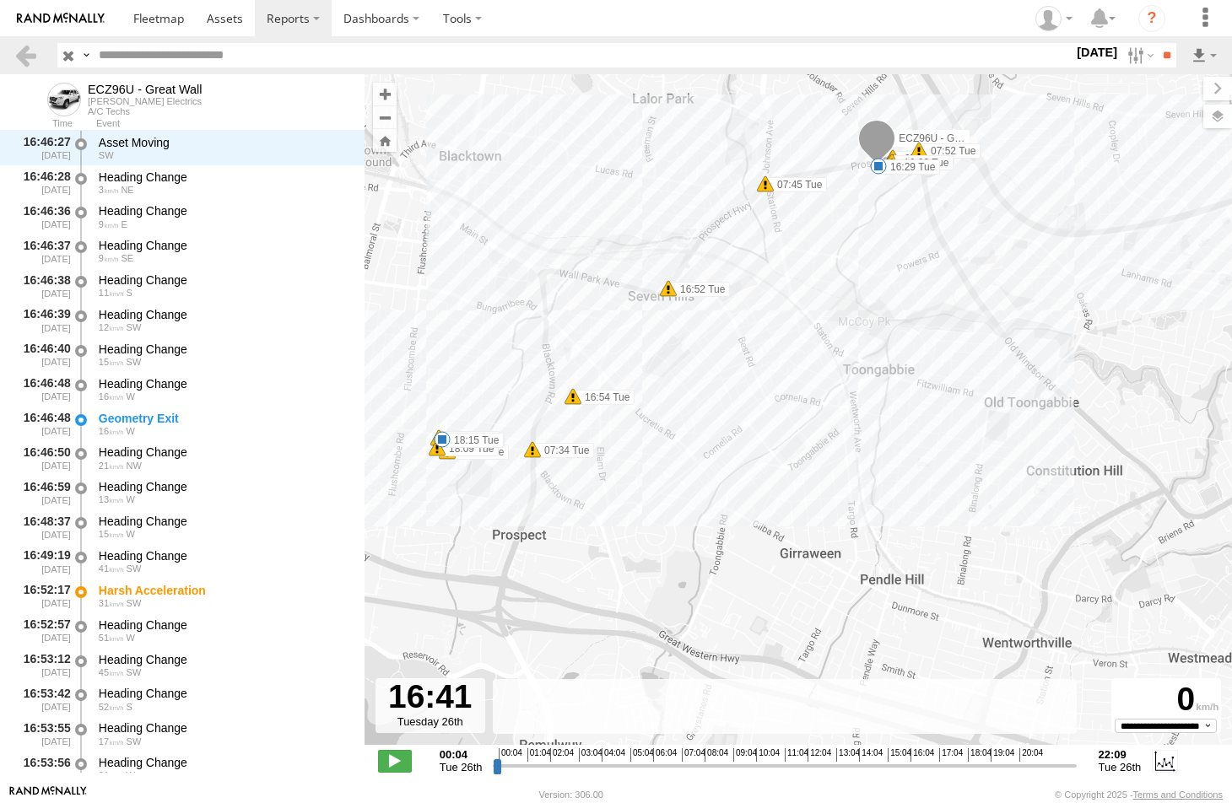
click at [440, 435] on span at bounding box center [442, 439] width 17 height 17
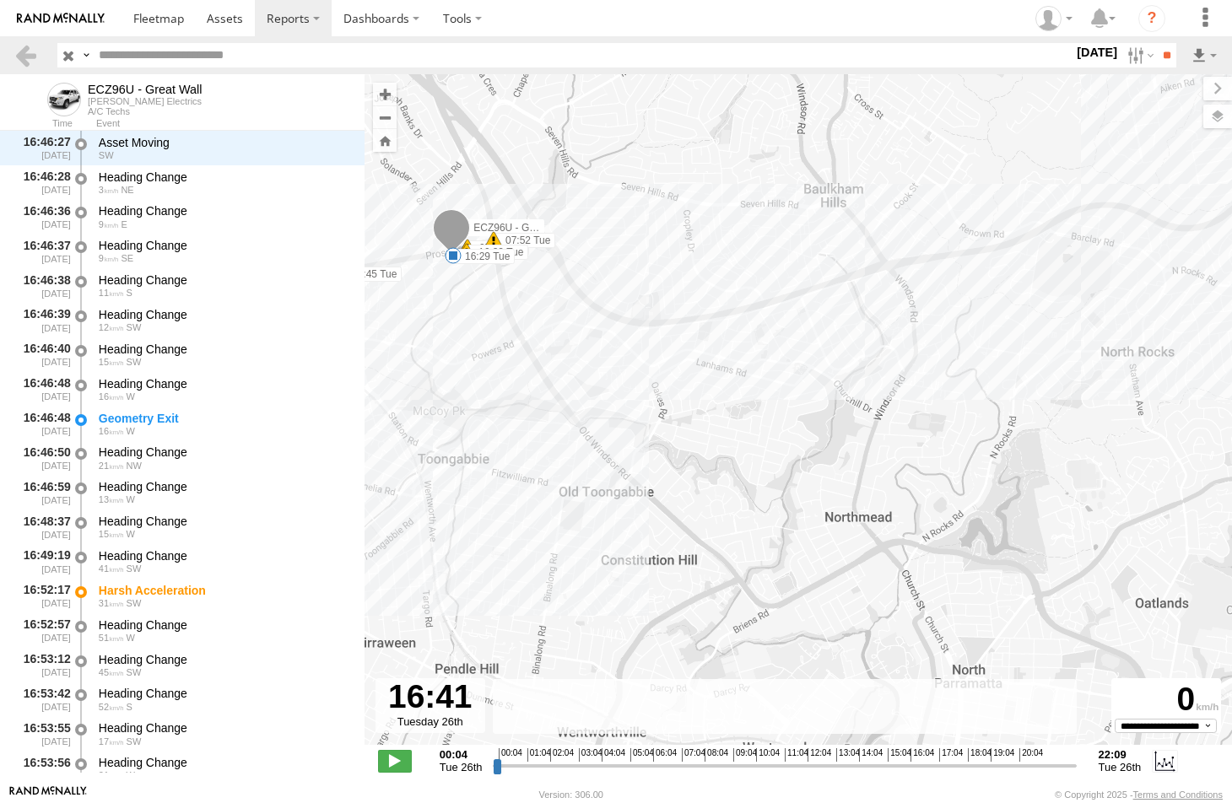
drag, startPoint x: 1009, startPoint y: 427, endPoint x: 580, endPoint y: 519, distance: 439.2
click at [580, 519] on div "ECZ96U - Great Wall 08:55 Tue 12:23 Tue 12:38 Tue 15:08 Tue 16:29 Tue 18:15 Tue…" at bounding box center [797, 418] width 867 height 688
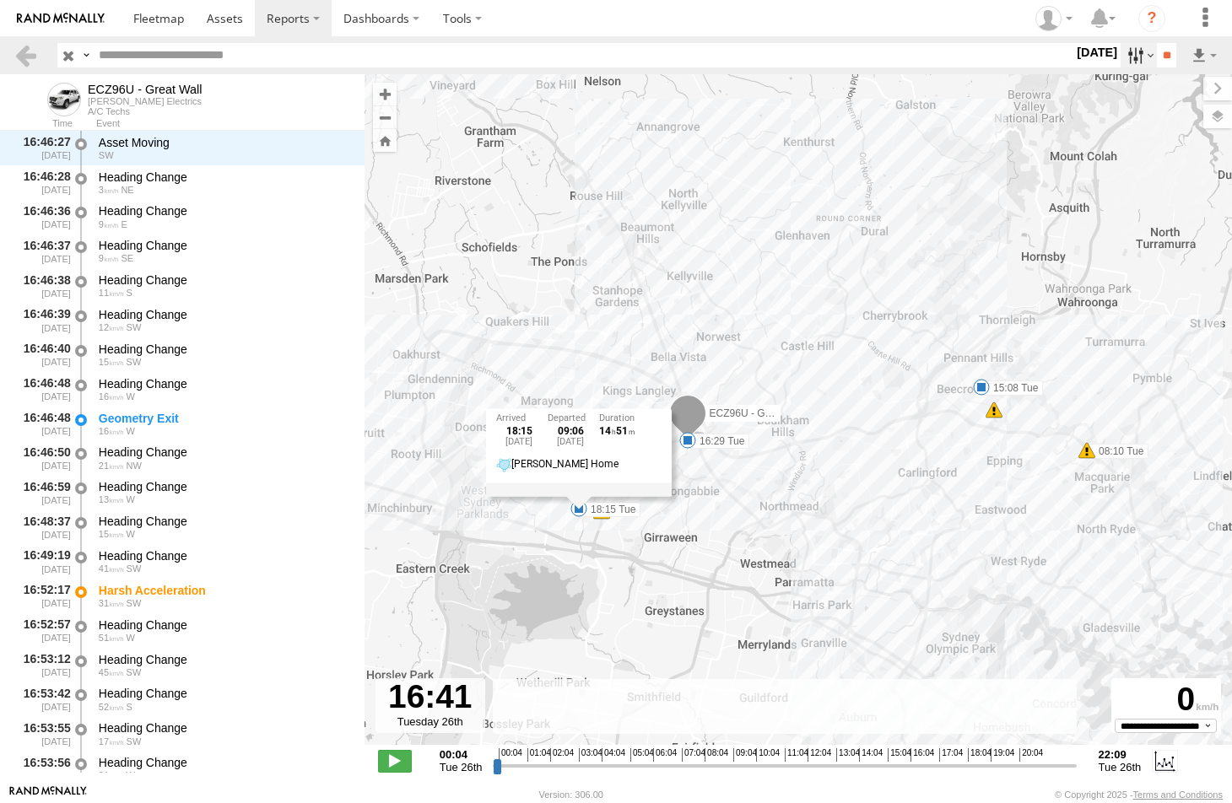
click at [1120, 53] on label at bounding box center [1138, 55] width 36 height 24
click at [0, 0] on label at bounding box center [0, 0] width 0 height 0
click at [1162, 51] on input "**" at bounding box center [1166, 55] width 19 height 24
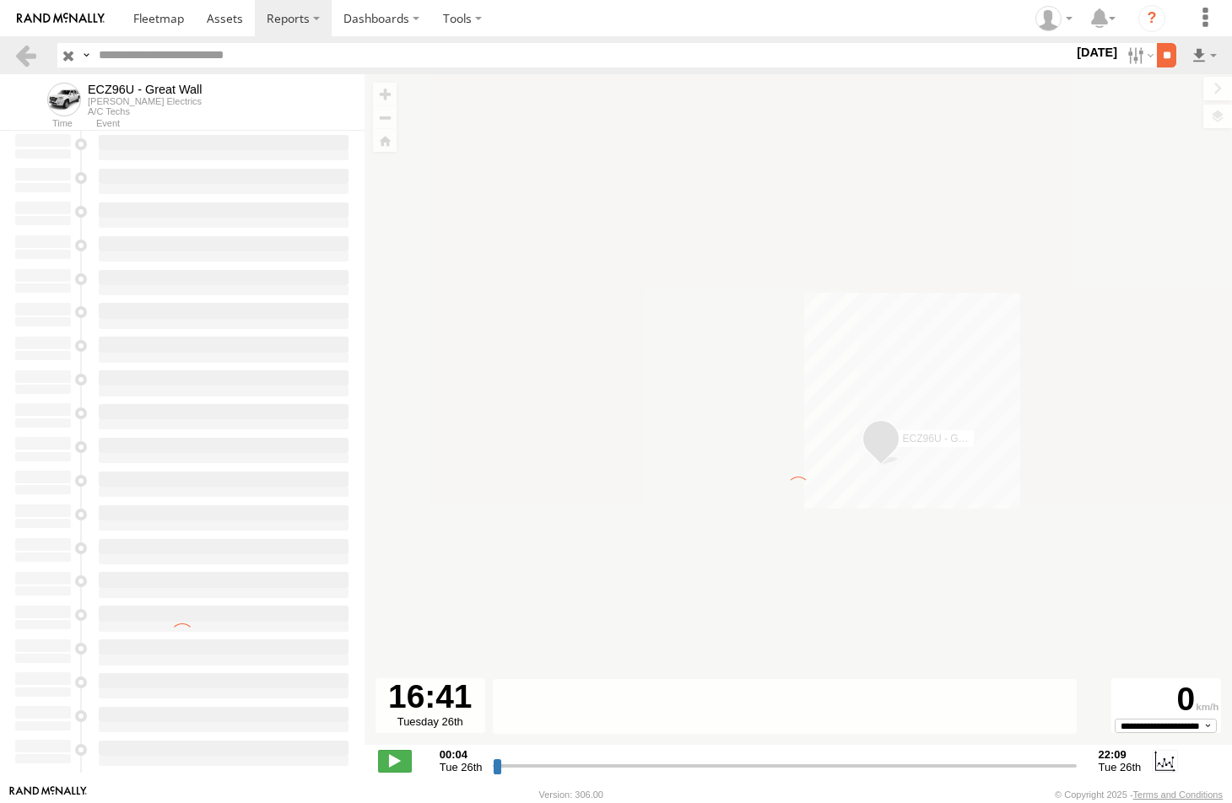
type input "**********"
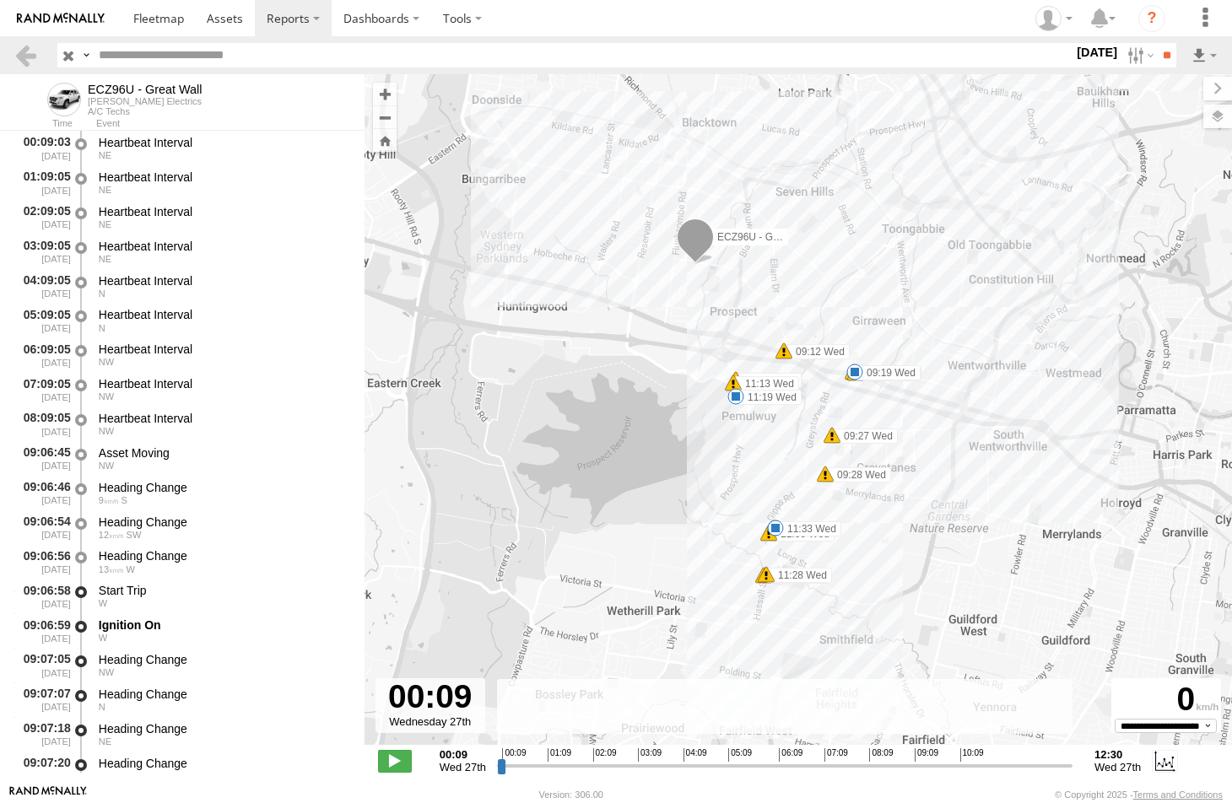
click at [852, 371] on span at bounding box center [854, 372] width 17 height 17
click at [775, 527] on span at bounding box center [775, 528] width 17 height 17
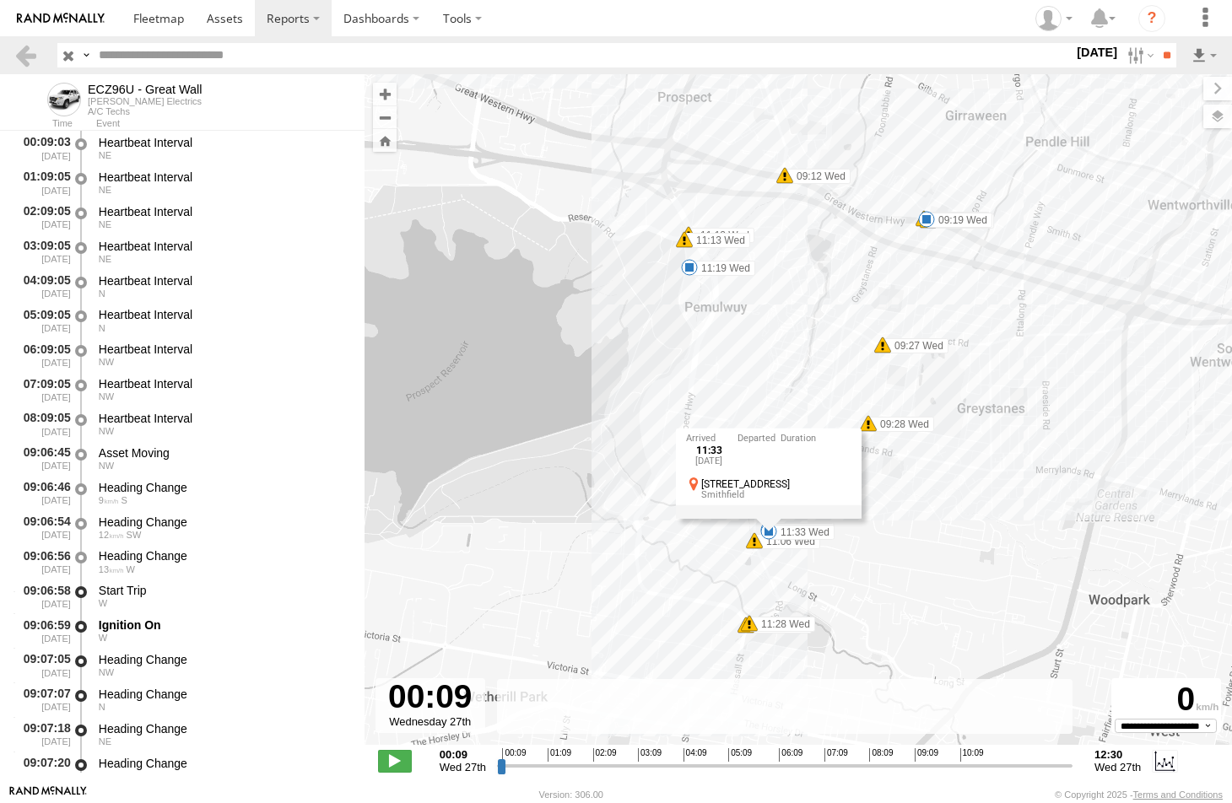
drag, startPoint x: 917, startPoint y: 548, endPoint x: 857, endPoint y: 375, distance: 183.0
click at [857, 375] on div "ECZ96U - Great Wall 09:19 Wed 09:35 Wed 11:19 Wed 11:33 Wed 09:12 Wed 09:14 Wed…" at bounding box center [797, 418] width 867 height 688
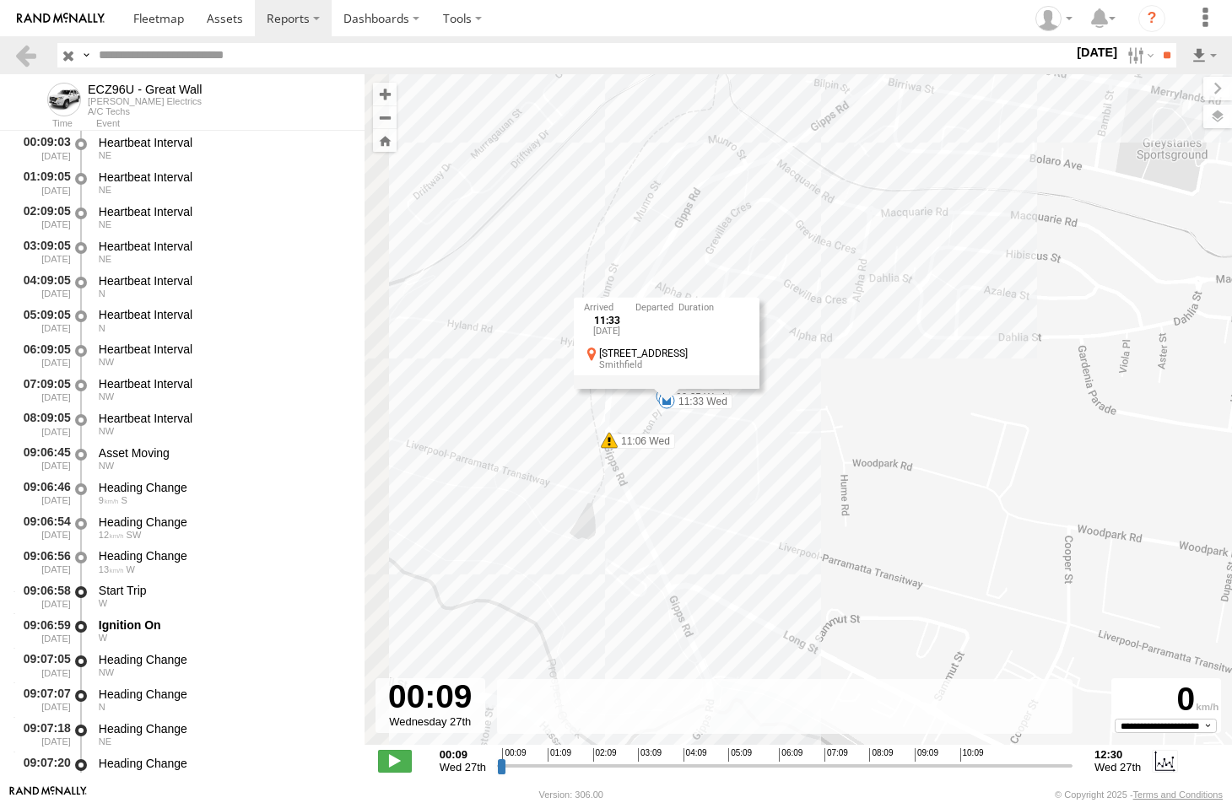
drag, startPoint x: 634, startPoint y: 499, endPoint x: 797, endPoint y: 450, distance: 170.0
click at [797, 450] on div "ECZ96U - Great Wall 09:19 Wed 09:35 Wed 11:19 Wed 11:33 Wed 09:12 Wed 09:14 Wed…" at bounding box center [797, 418] width 867 height 688
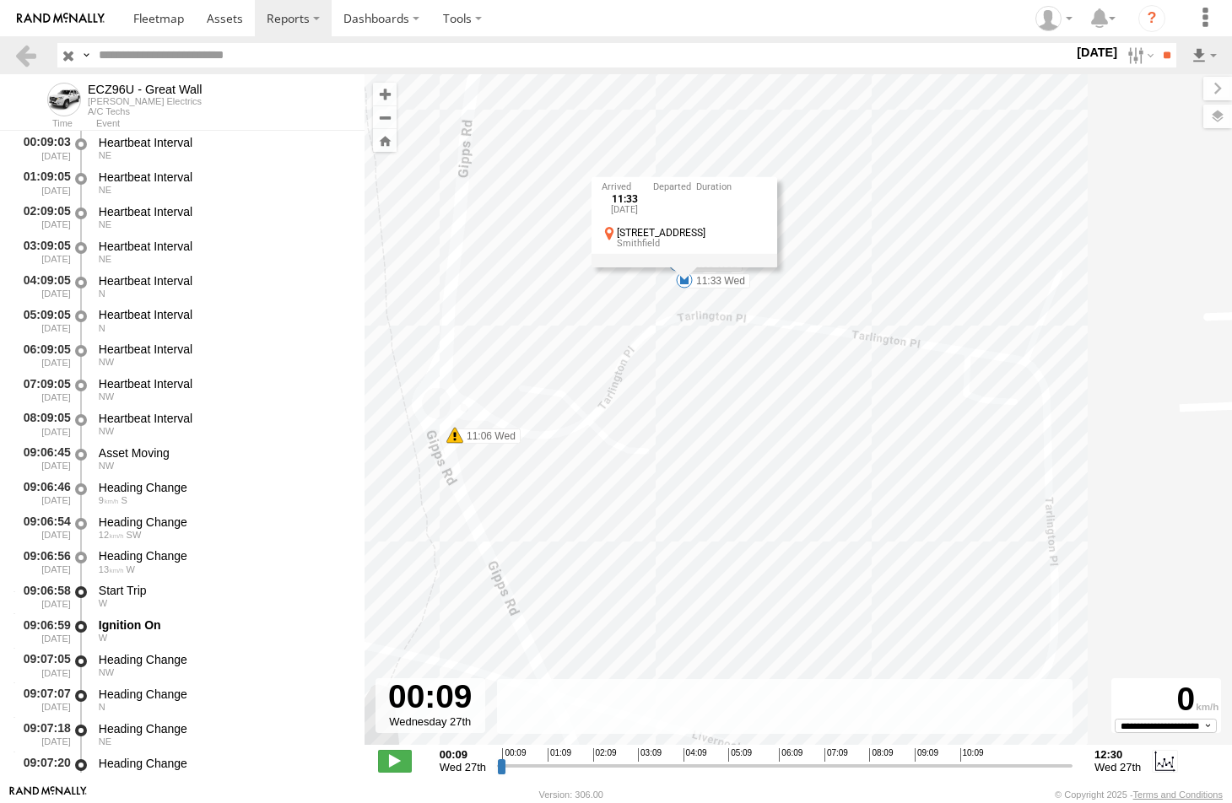
click at [753, 343] on div "ECZ96U - Great Wall 09:19 Wed 09:35 Wed 11:19 Wed 11:33 Wed 09:12 Wed 09:14 Wed…" at bounding box center [797, 418] width 867 height 688
click at [677, 261] on span at bounding box center [676, 263] width 17 height 17
click at [683, 278] on span at bounding box center [684, 280] width 17 height 17
click at [807, 260] on div "ECZ96U - Great Wall 09:19 Wed 09:35 Wed 11:19 Wed 11:33 Wed 09:12 Wed 09:14 Wed…" at bounding box center [797, 418] width 867 height 688
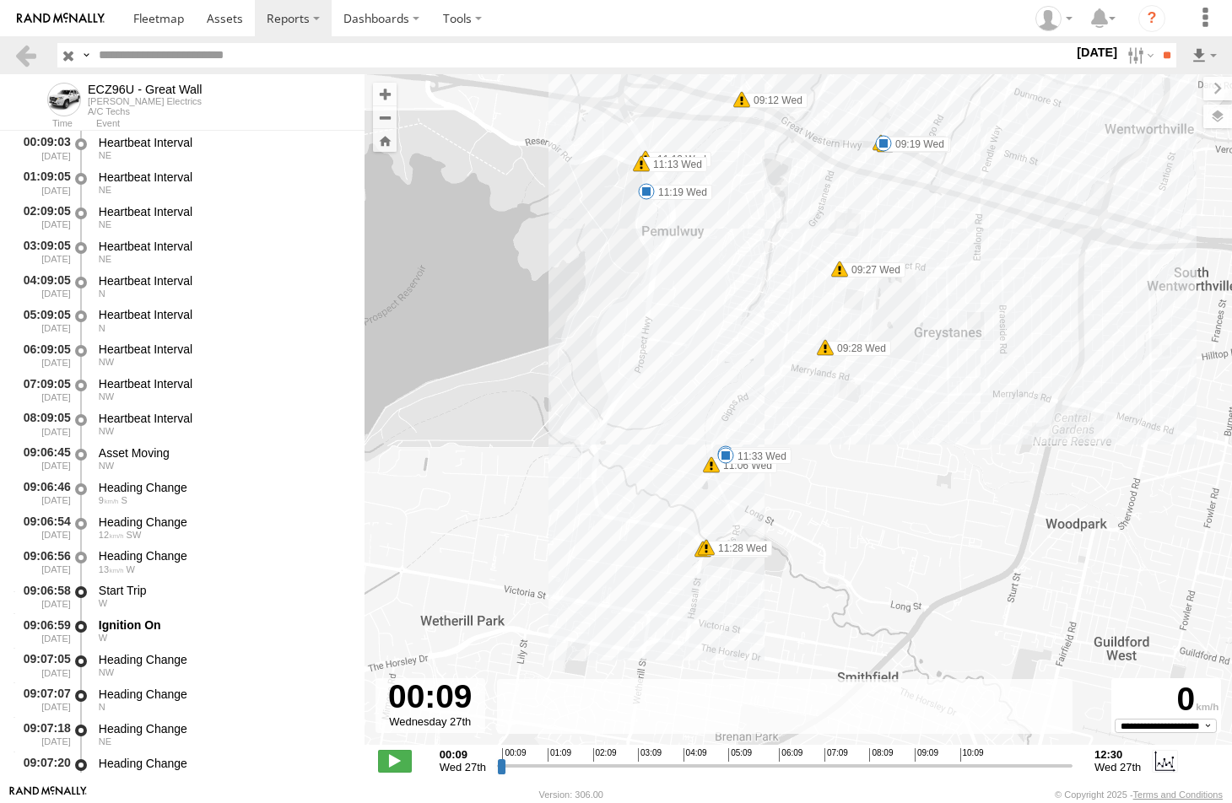
drag, startPoint x: 849, startPoint y: 240, endPoint x: 815, endPoint y: 456, distance: 217.8
click at [815, 456] on div "ECZ96U - Great Wall 09:19 Wed 09:35 Wed 11:19 Wed 11:33 Wed 09:12 Wed 09:14 Wed…" at bounding box center [797, 418] width 867 height 688
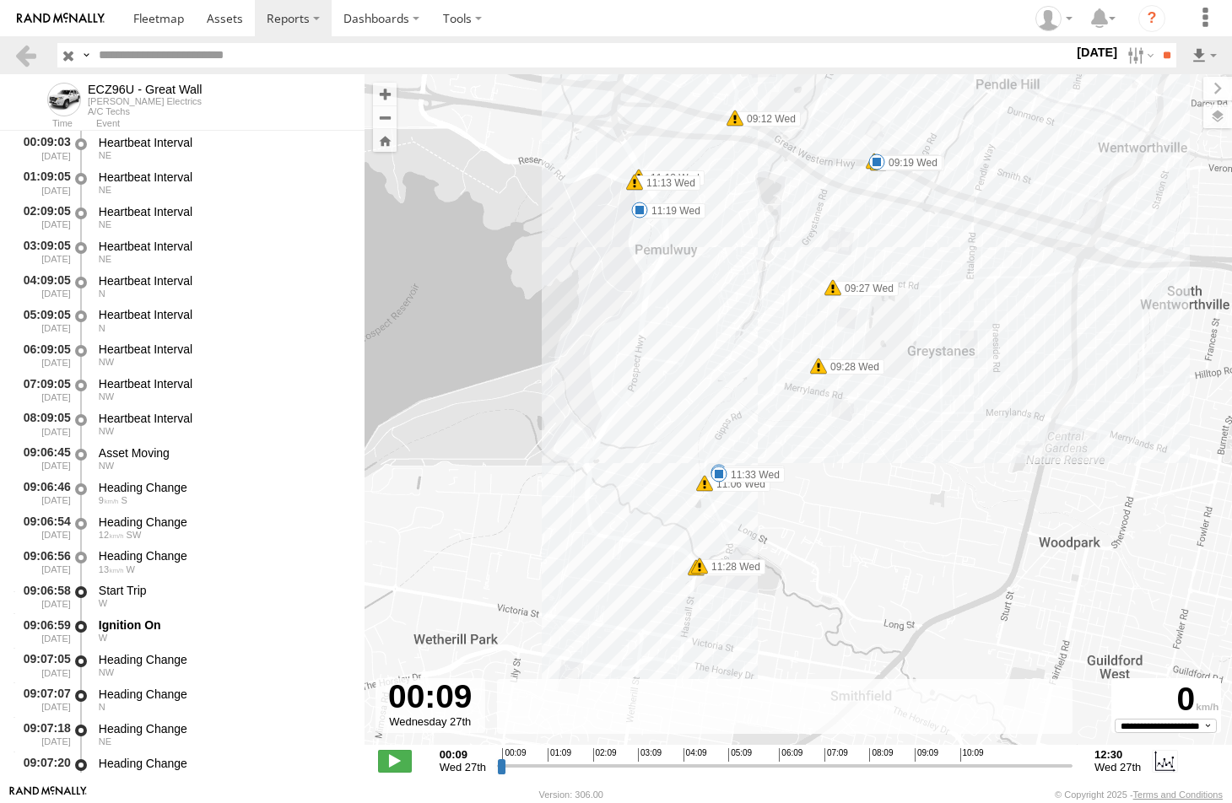
click at [638, 211] on span at bounding box center [639, 210] width 17 height 17
